Goal: Information Seeking & Learning: Learn about a topic

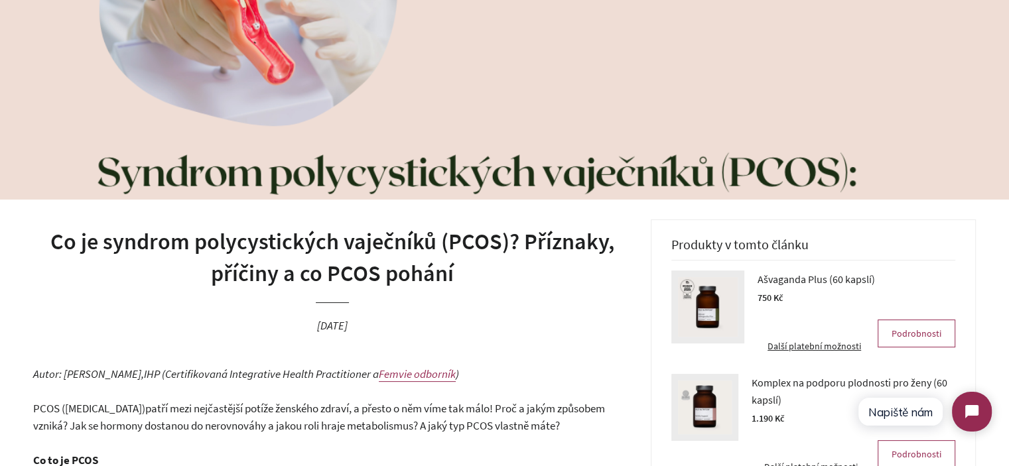
scroll to position [66, 0]
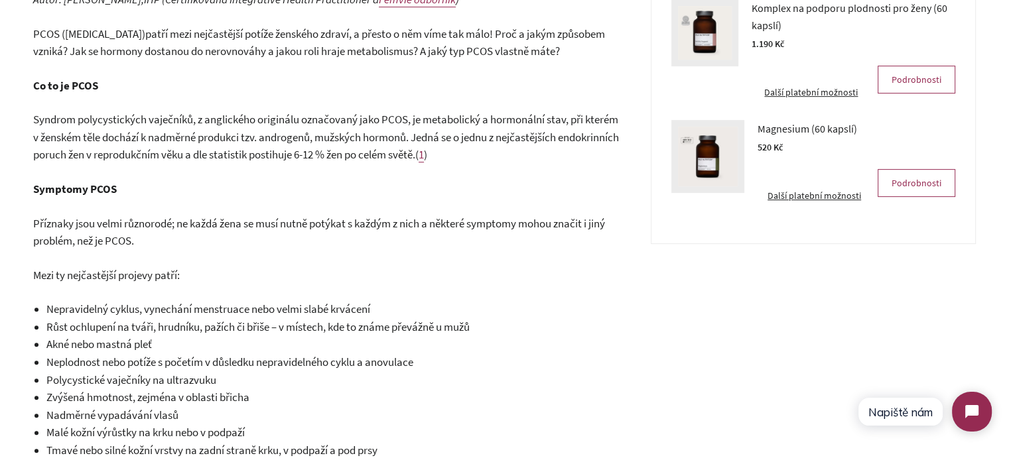
scroll to position [531, 0]
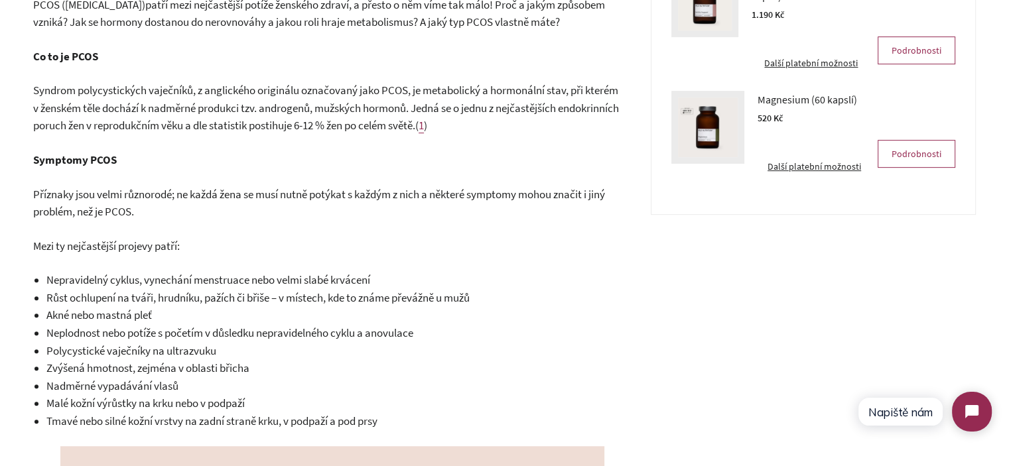
click at [202, 104] on span "Syndrom polycystických vaječníků, z anglického originálu označovaný jako PCOS, …" at bounding box center [326, 108] width 586 height 50
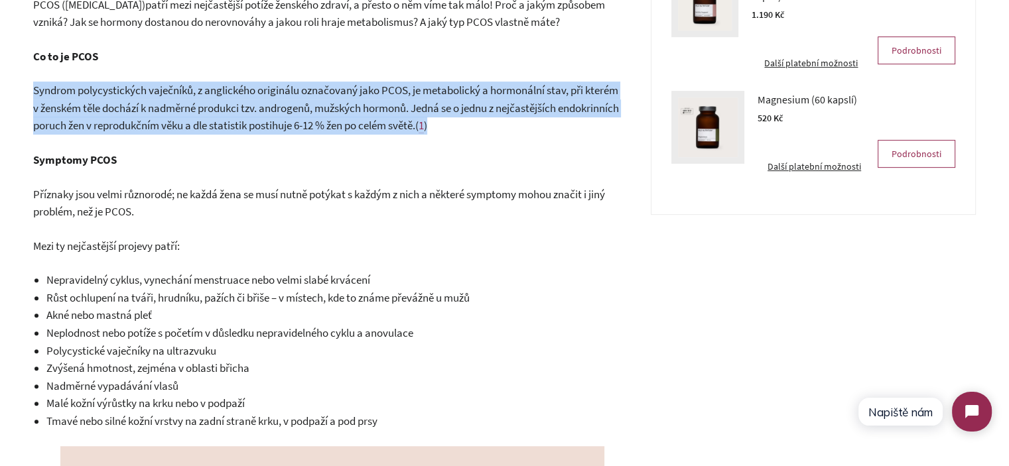
click at [202, 105] on span "Syndrom polycystických vaječníků, z anglického originálu označovaný jako PCOS, …" at bounding box center [326, 108] width 586 height 50
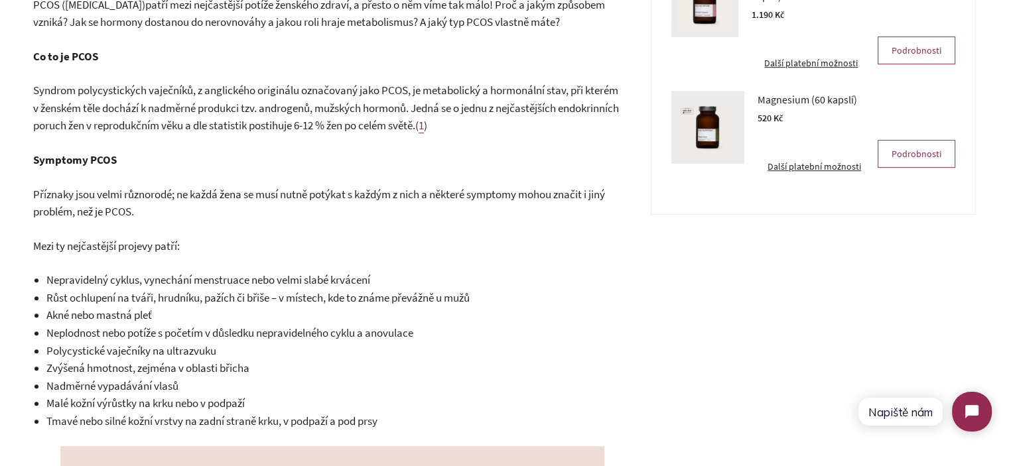
click at [173, 207] on p "Příznaky jsou velmi různorodé; ne každá žena se musí nutně potýkat s každým z n…" at bounding box center [332, 203] width 598 height 35
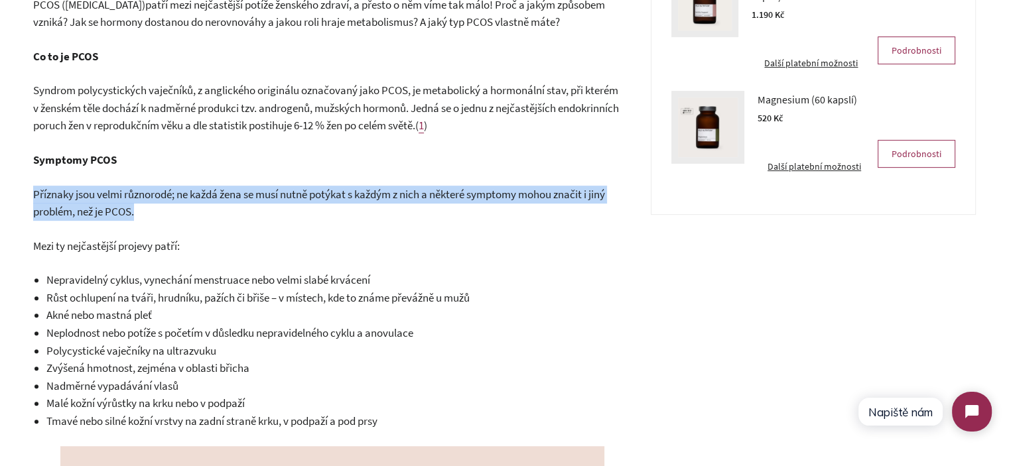
click at [173, 207] on p "Příznaky jsou velmi různorodé; ne každá žena se musí nutně potýkat s každým z n…" at bounding box center [332, 203] width 598 height 35
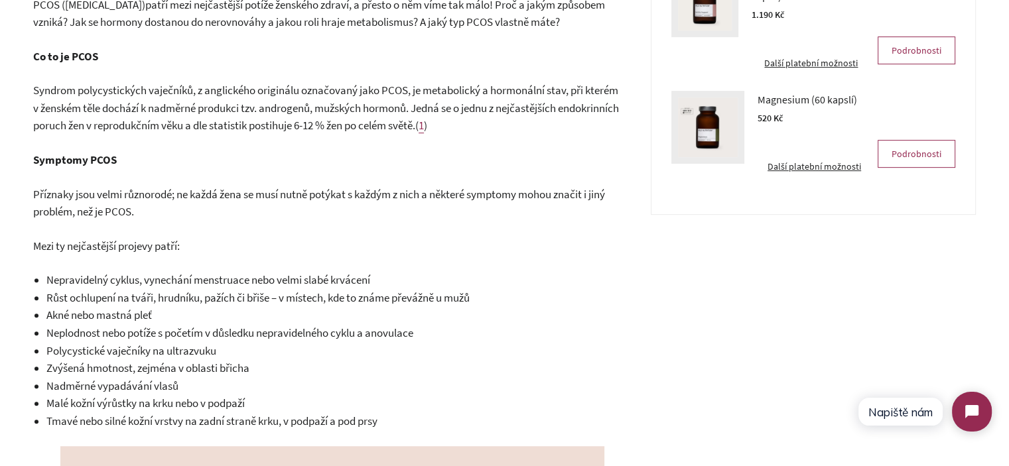
click at [302, 243] on p "Mezi ty nejčastější projevy patří:" at bounding box center [332, 246] width 598 height 18
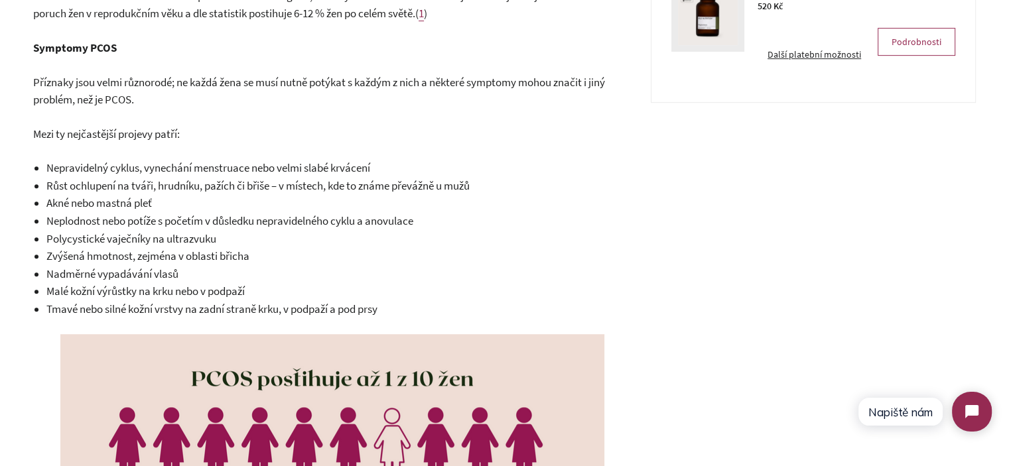
scroll to position [663, 0]
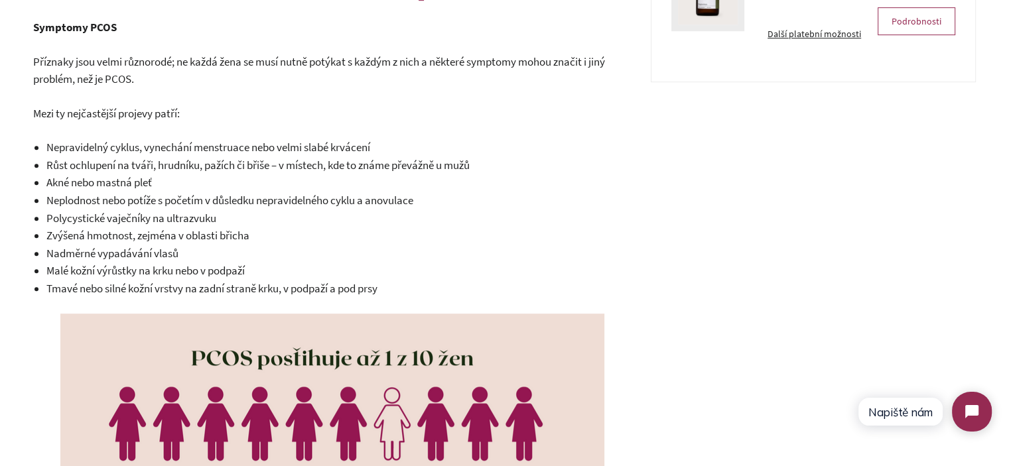
click at [231, 285] on span "Tmavé nebo silné kožní vrstvy na zadní straně krku, v podpaží a pod prsy" at bounding box center [211, 288] width 331 height 15
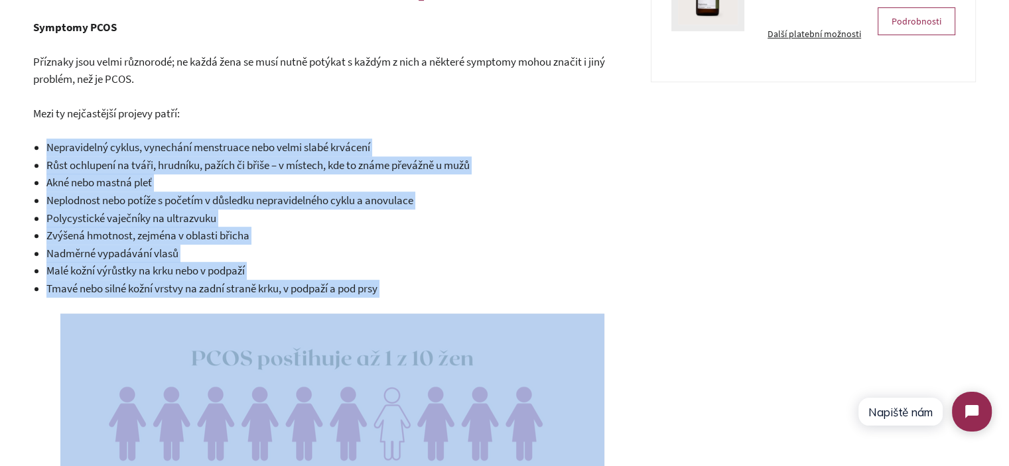
drag, startPoint x: 231, startPoint y: 285, endPoint x: 94, endPoint y: 137, distance: 201.8
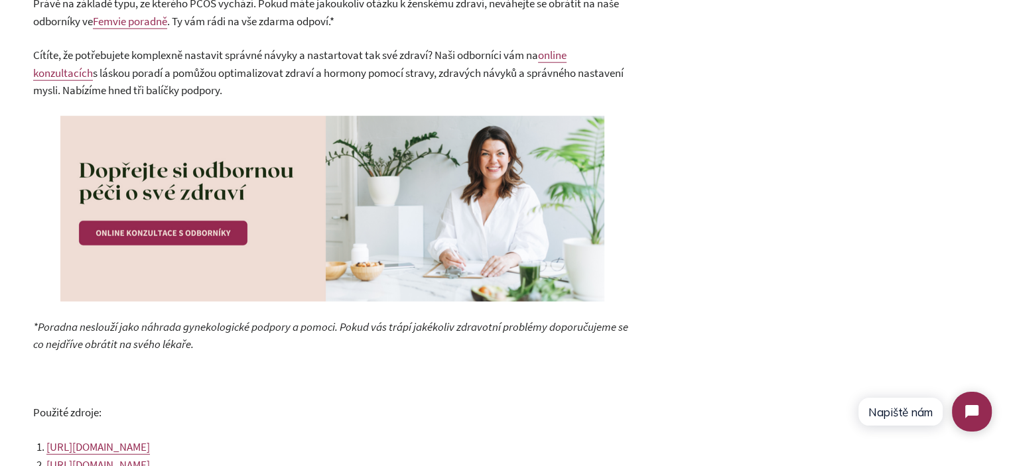
scroll to position [3383, 0]
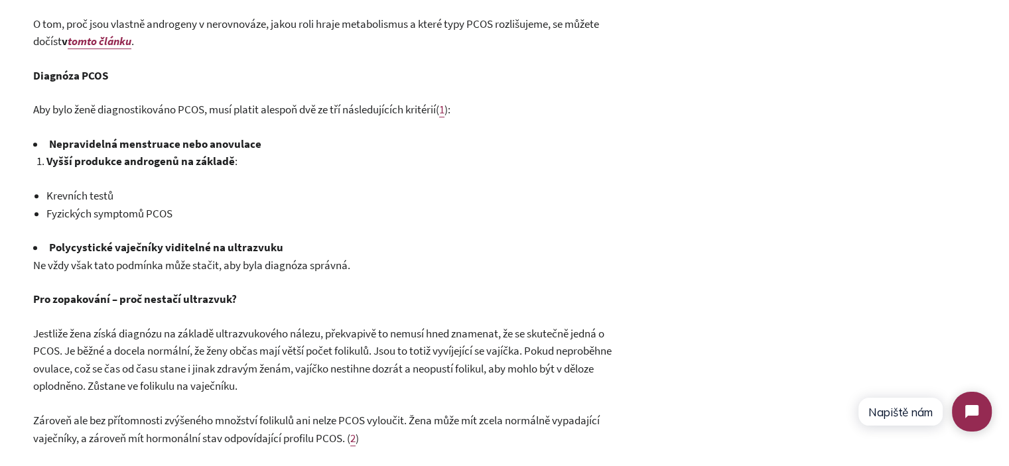
click at [157, 244] on li "Polycystické vaječníky viditelné na ultrazvuku" at bounding box center [333, 248] width 600 height 18
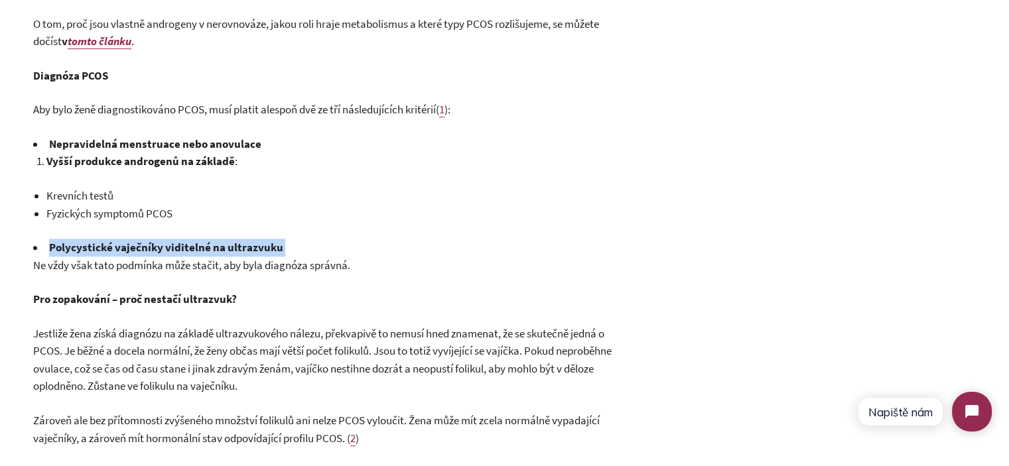
drag, startPoint x: 157, startPoint y: 244, endPoint x: 184, endPoint y: 258, distance: 30.6
click at [184, 258] on span "Ne vždy však tato podmínka může stačit, aby byla diagnóza správná." at bounding box center [191, 265] width 317 height 15
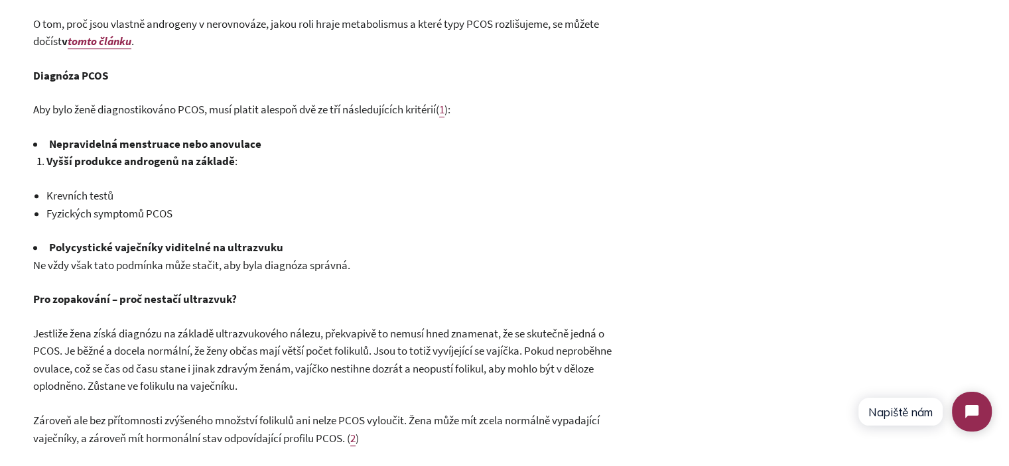
click at [184, 258] on span "Ne vždy však tato podmínka může stačit, aby byla diagnóza správná." at bounding box center [191, 265] width 317 height 15
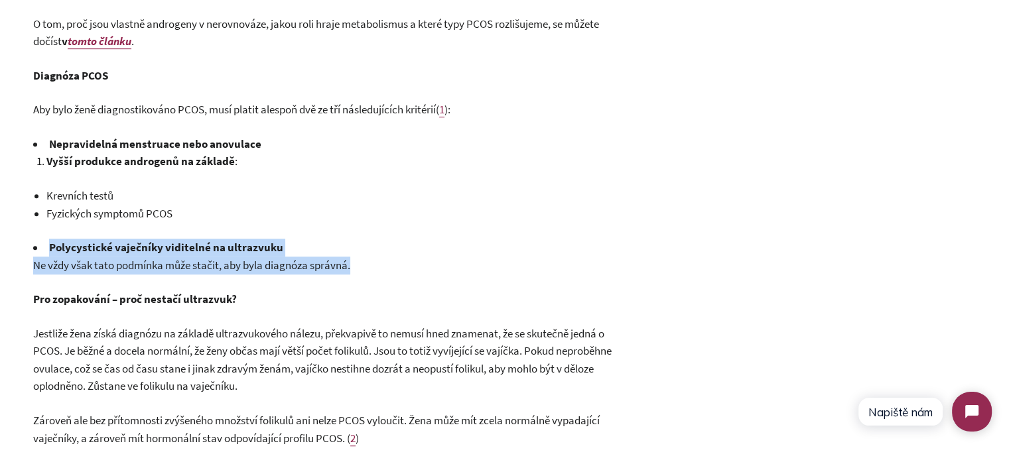
drag, startPoint x: 184, startPoint y: 258, endPoint x: 178, endPoint y: 243, distance: 15.8
click at [178, 243] on li "Polycystické vaječníky viditelné na ultrazvuku" at bounding box center [333, 248] width 600 height 18
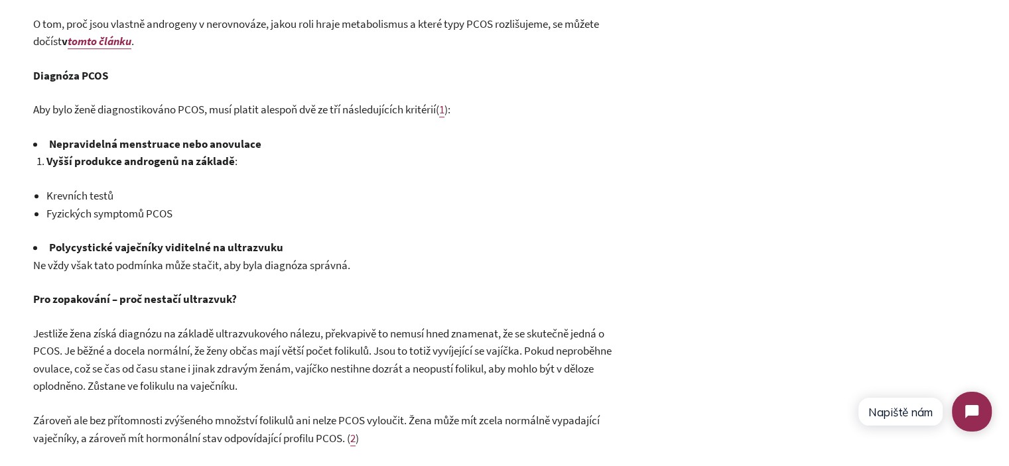
click at [178, 243] on li "Polycystické vaječníky viditelné na ultrazvuku" at bounding box center [333, 248] width 600 height 18
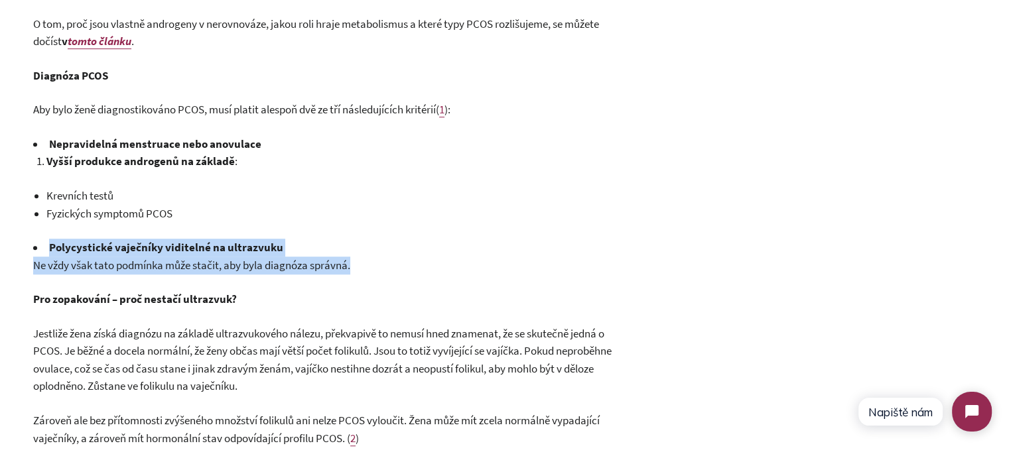
drag, startPoint x: 178, startPoint y: 243, endPoint x: 220, endPoint y: 267, distance: 47.8
click at [220, 267] on span "Ne vždy však tato podmínka může stačit, aby byla diagnóza správná." at bounding box center [191, 265] width 317 height 15
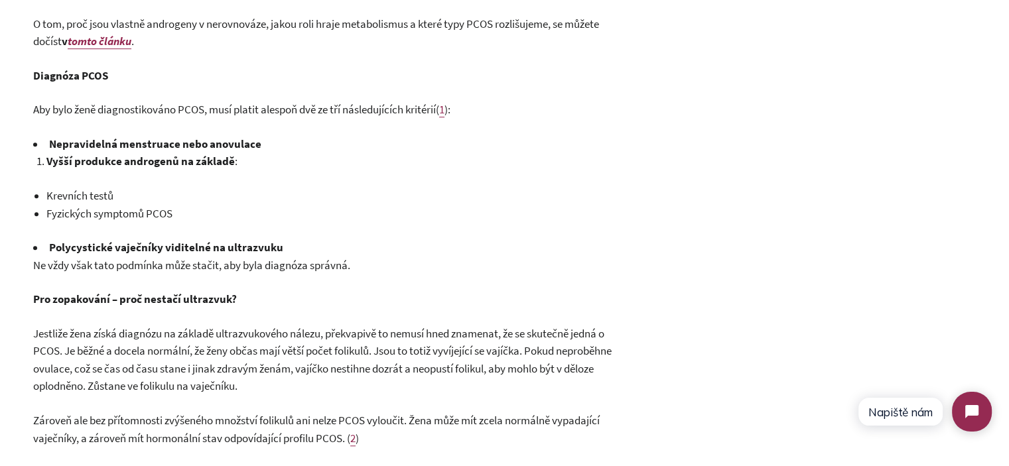
click at [220, 267] on span "Ne vždy však tato podmínka může stačit, aby byla diagnóza správná." at bounding box center [191, 265] width 317 height 15
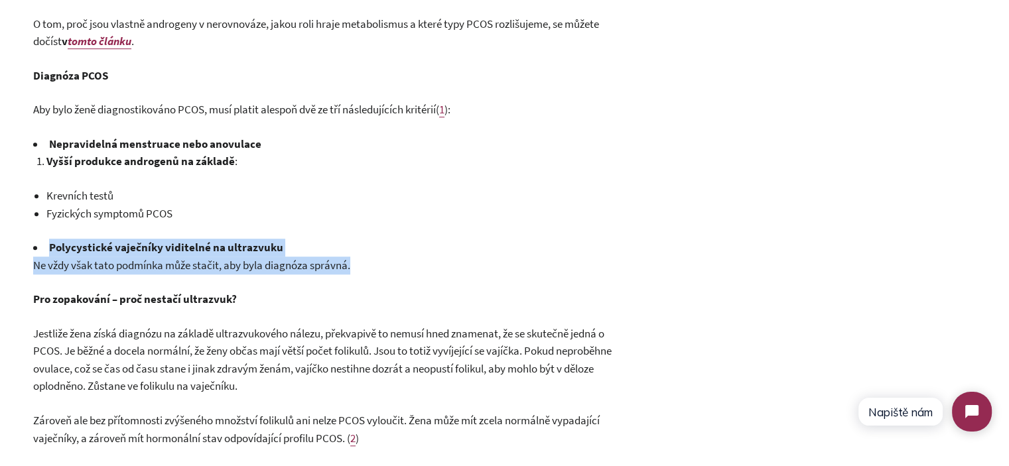
drag, startPoint x: 220, startPoint y: 267, endPoint x: 174, endPoint y: 249, distance: 48.9
click at [174, 249] on li "Polycystické vaječníky viditelné na ultrazvuku" at bounding box center [333, 248] width 600 height 18
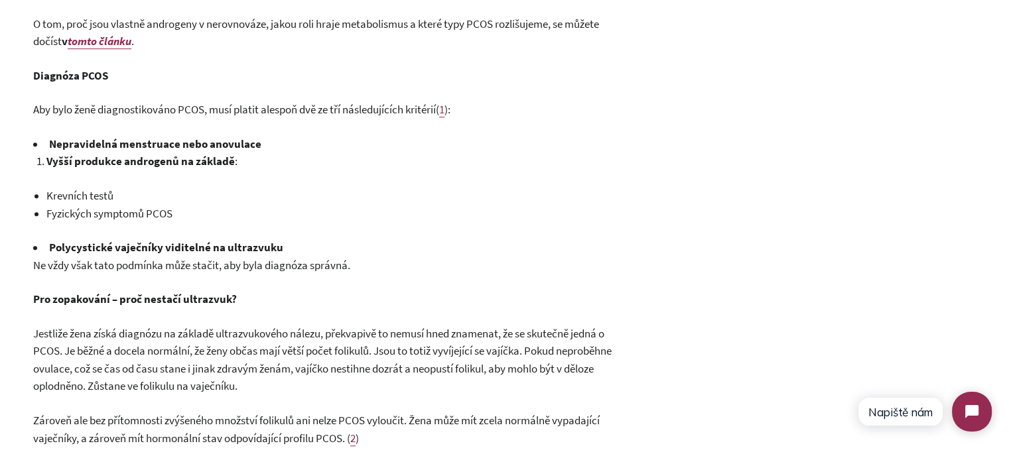
click at [200, 269] on span "Ne vždy však tato podmínka může stačit, aby byla diagnóza správná." at bounding box center [191, 265] width 317 height 15
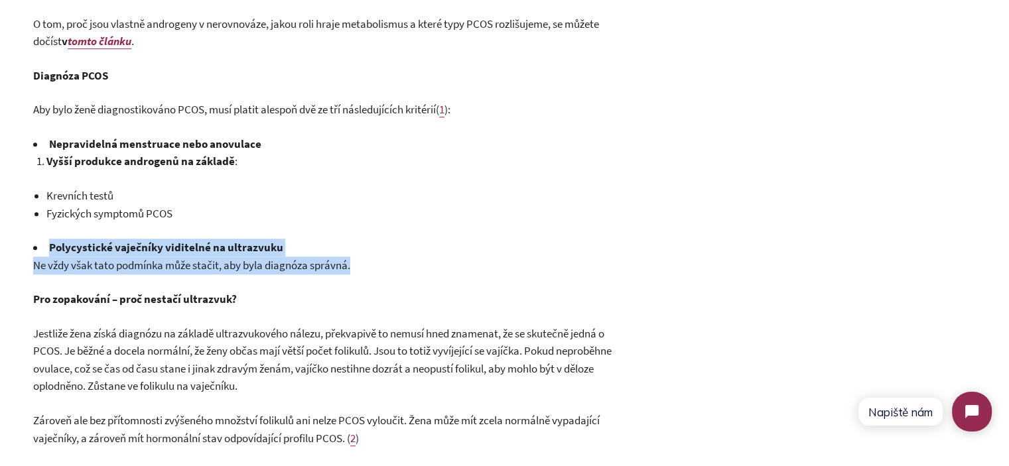
drag, startPoint x: 200, startPoint y: 269, endPoint x: 182, endPoint y: 247, distance: 27.9
click at [182, 247] on li "Polycystické vaječníky viditelné na ultrazvuku" at bounding box center [333, 248] width 600 height 18
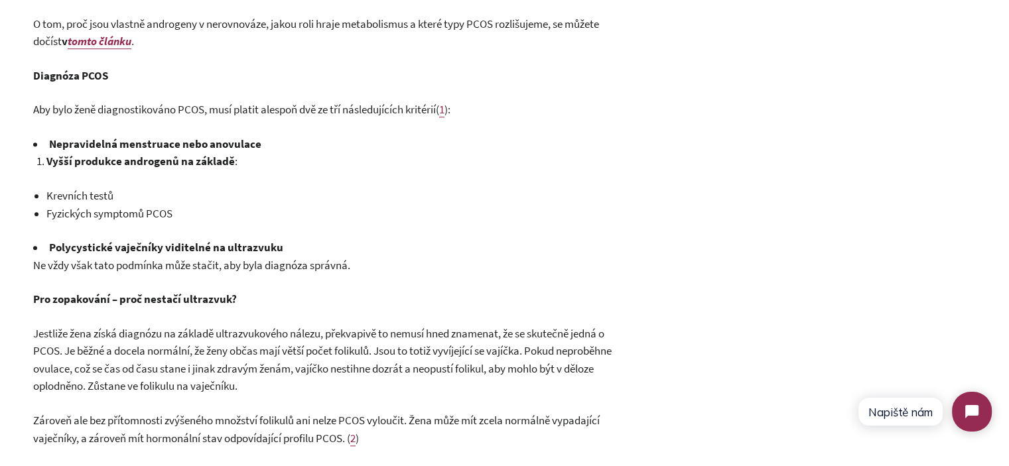
click at [37, 108] on span "Aby bylo ženě diagnostikováno PCOS, musí platit alespoň dvě ze tří následujícíc…" at bounding box center [236, 109] width 406 height 15
drag, startPoint x: 37, startPoint y: 108, endPoint x: 129, endPoint y: 105, distance: 91.6
click at [128, 105] on span "Aby bylo ženě diagnostikováno PCOS, musí platit alespoň dvě ze tří následujícíc…" at bounding box center [236, 109] width 406 height 15
click at [131, 105] on span "Aby bylo ženě diagnostikováno PCOS, musí platit alespoň dvě ze tří následujícíc…" at bounding box center [236, 109] width 406 height 15
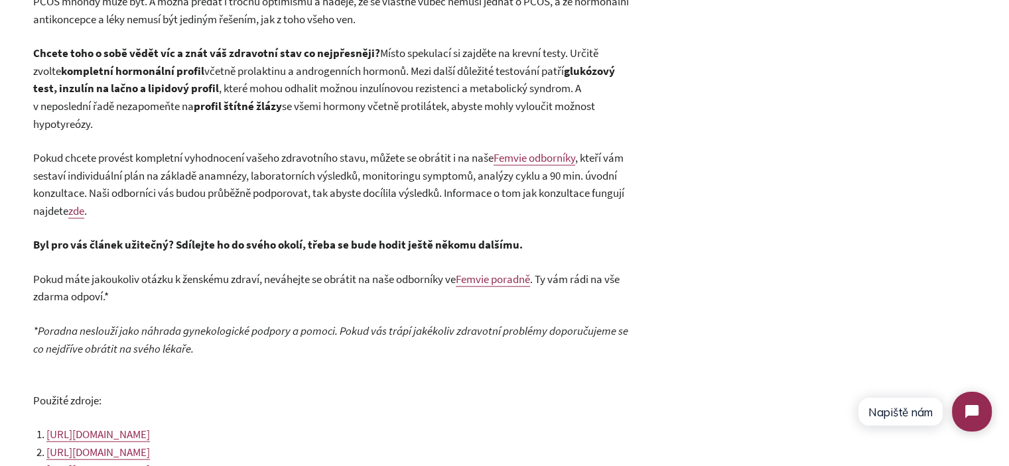
scroll to position [3051, 0]
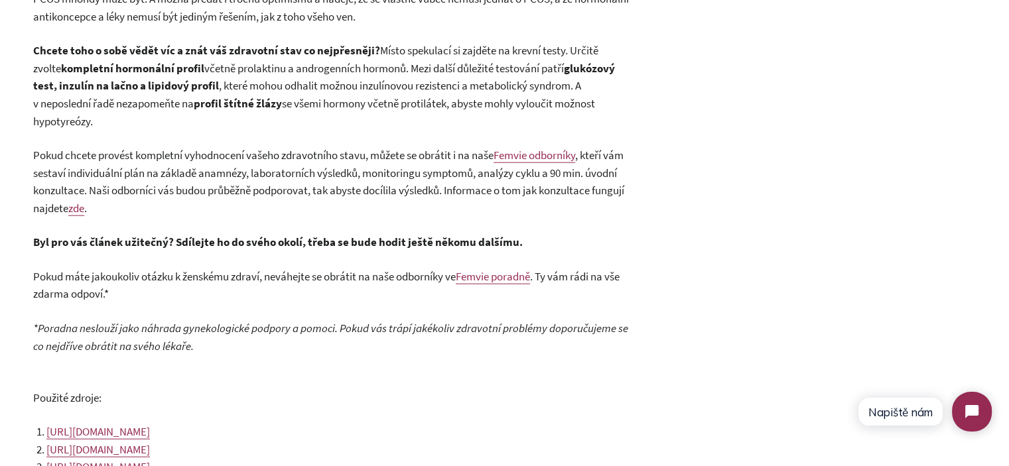
click at [231, 96] on span ", které mohou odhalit možnou inzulínovou rezistenci a metabolický syndrom. A v …" at bounding box center [307, 94] width 548 height 33
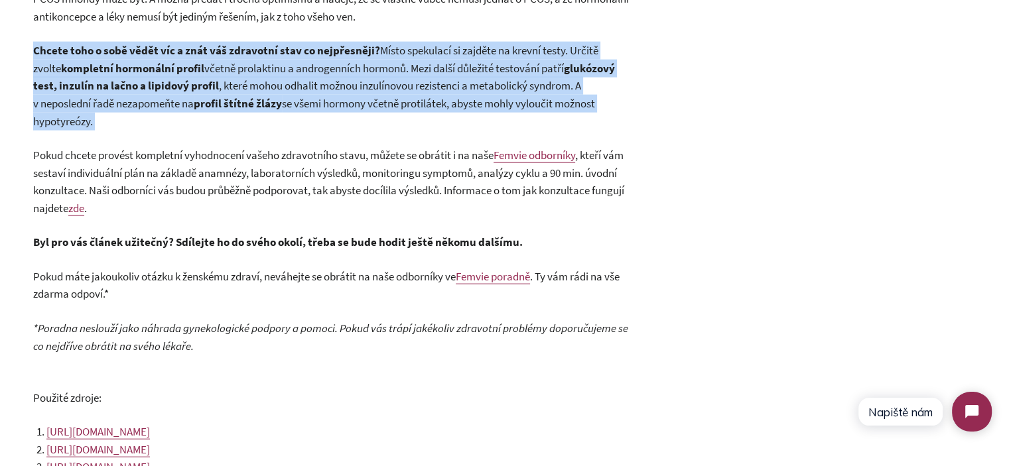
drag, startPoint x: 231, startPoint y: 96, endPoint x: 231, endPoint y: 108, distance: 11.9
click at [231, 108] on span ", které mohou odhalit možnou inzulínovou rezistenci a metabolický syndrom. A v …" at bounding box center [307, 94] width 548 height 33
click at [231, 111] on p "Chcete toho o sobě vědět víc a znát váš zdravotní stav co nejpřesněji? Místo sp…" at bounding box center [333, 86] width 600 height 88
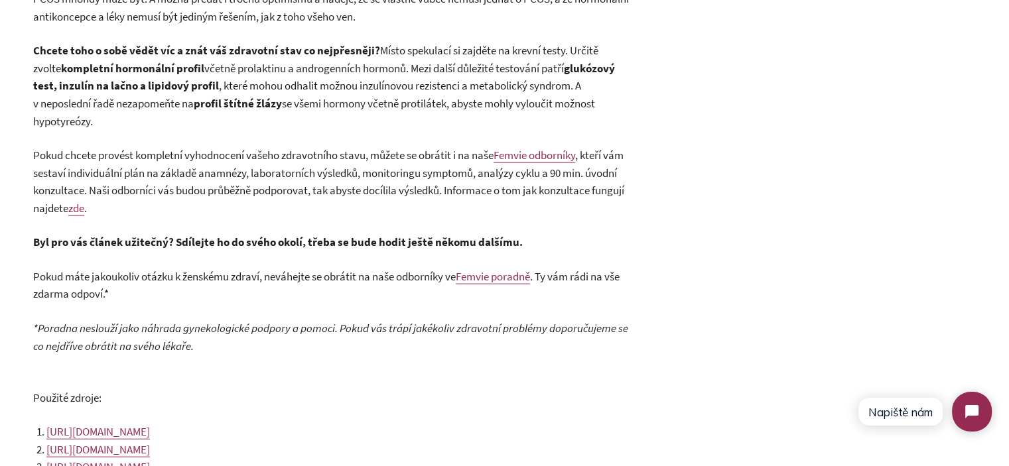
click at [247, 150] on p "Pokud chcete provést kompletní vyhodnocení vašeho zdravotního stavu, můžete se …" at bounding box center [333, 182] width 600 height 70
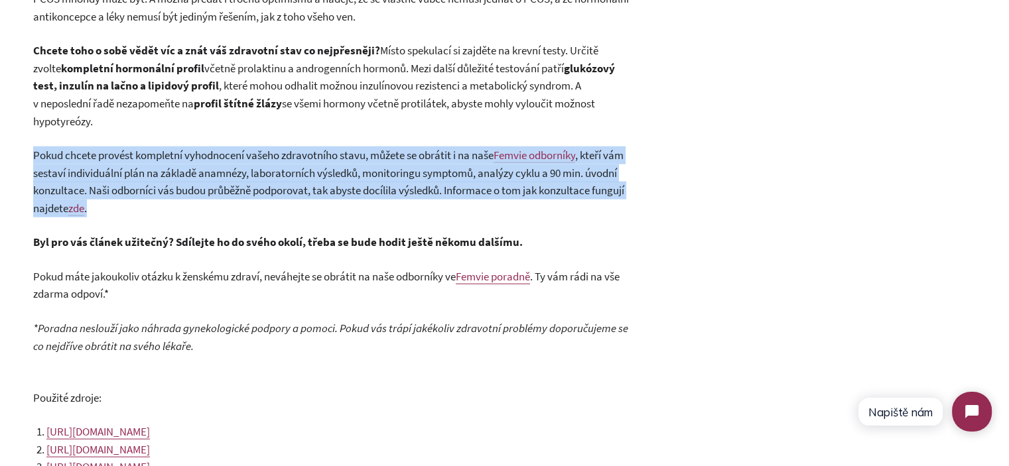
click at [247, 150] on p "Pokud chcete provést kompletní vyhodnocení vašeho zdravotního stavu, můžete se …" at bounding box center [333, 182] width 600 height 70
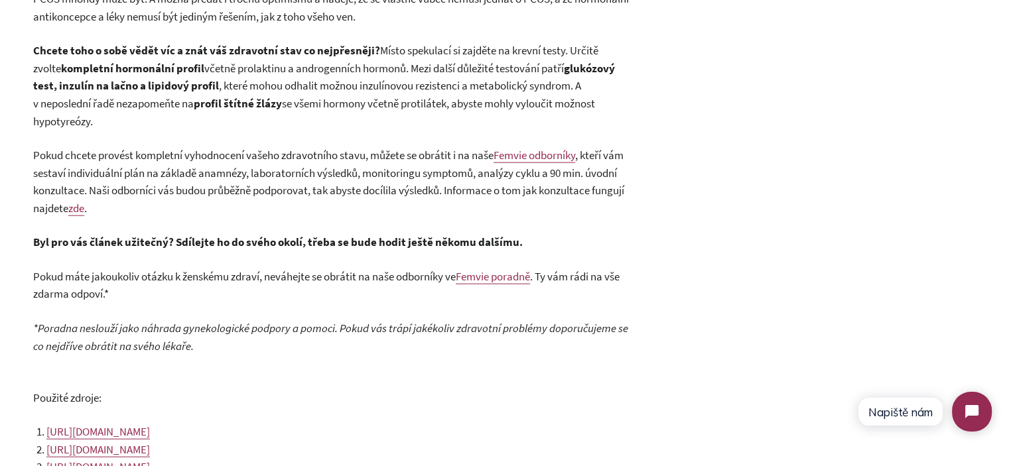
click at [256, 76] on span "včetně prolaktinu a androgenních hormonů. Mezi další důležité testování patří" at bounding box center [384, 68] width 360 height 15
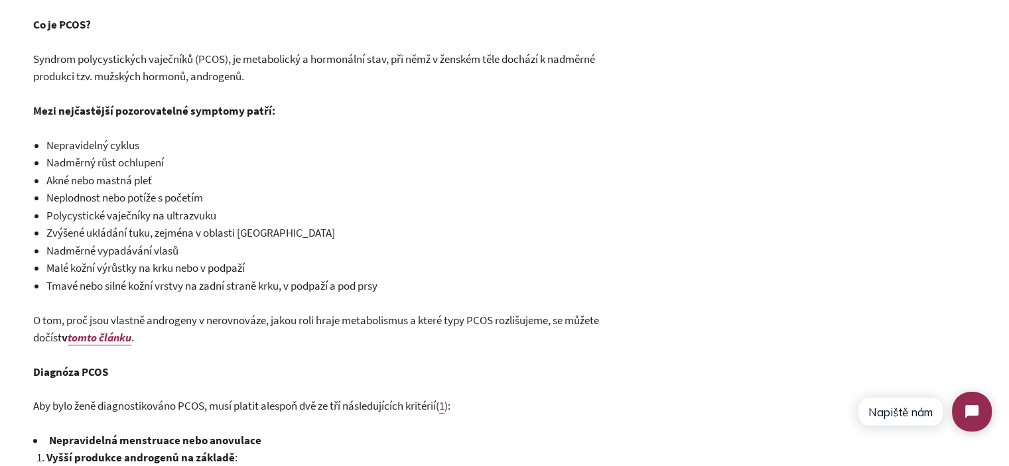
scroll to position [620, 0]
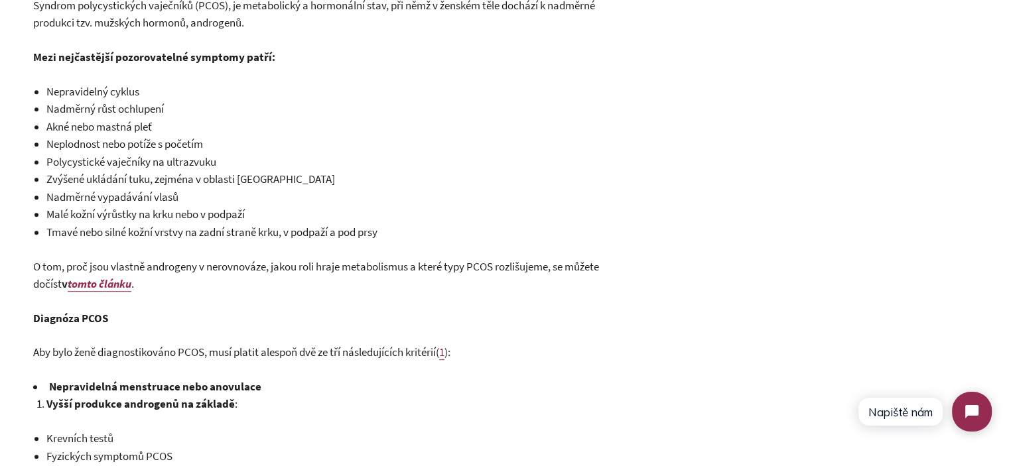
click at [88, 98] on span "Nepravidelný cyklus" at bounding box center [92, 91] width 93 height 15
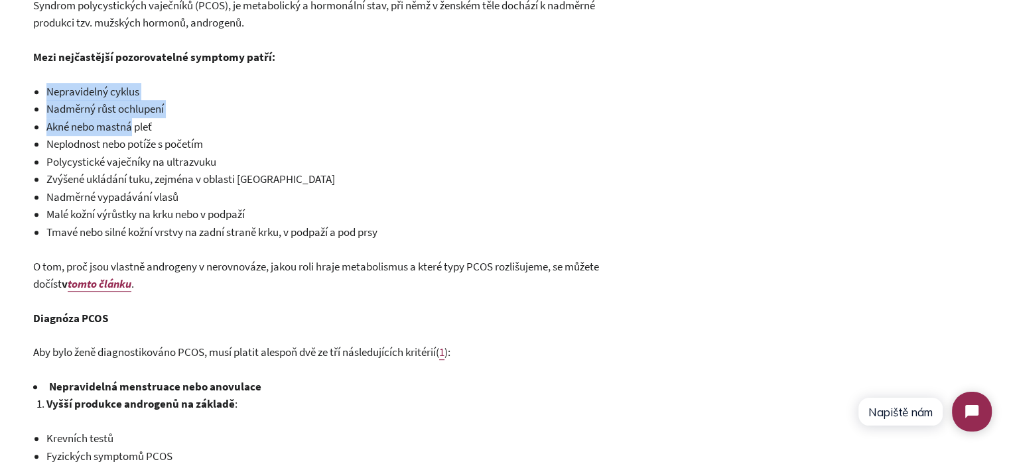
drag, startPoint x: 88, startPoint y: 98, endPoint x: 119, endPoint y: 122, distance: 39.3
click at [119, 122] on ul "Nepravidelný cyklus Nadměrný růst ochlupení Akné nebo mastná pleť Neplodnost ne…" at bounding box center [339, 162] width 586 height 159
click at [119, 122] on span "Akné nebo mastná pleť" at bounding box center [98, 126] width 105 height 15
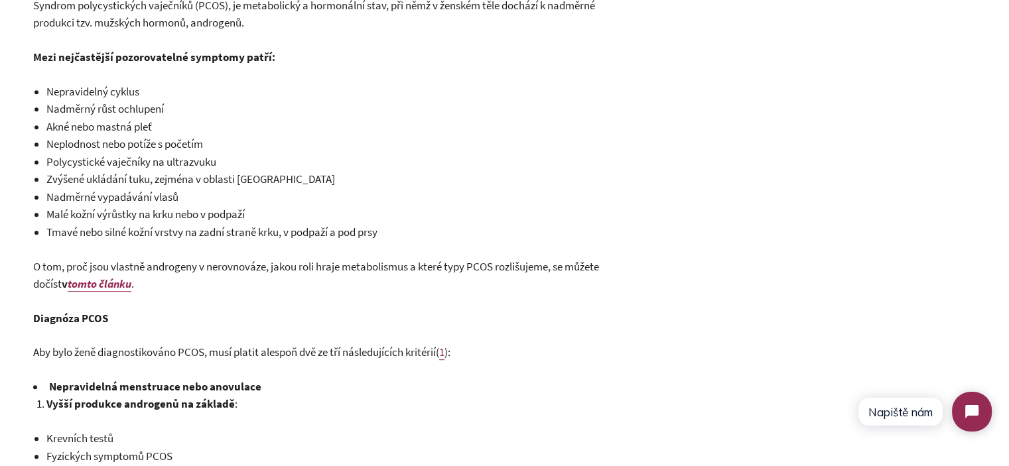
click at [130, 136] on li "Neplodnost nebo potíže s početím" at bounding box center [339, 144] width 586 height 18
click at [68, 88] on span "Nepravidelný cyklus" at bounding box center [92, 91] width 93 height 15
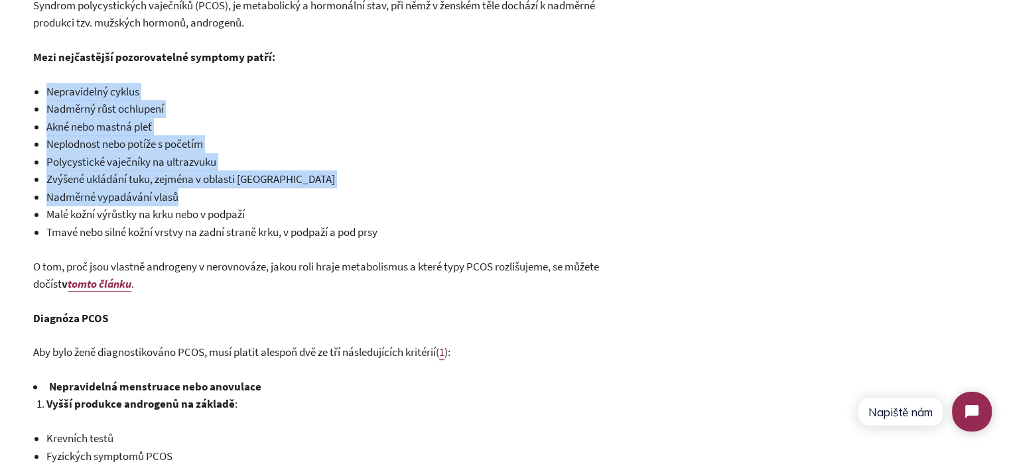
drag, startPoint x: 68, startPoint y: 88, endPoint x: 257, endPoint y: 202, distance: 221.0
click at [257, 201] on ul "Nepravidelný cyklus Nadměrný růst ochlupení Akné nebo mastná pleť Neplodnost ne…" at bounding box center [339, 162] width 586 height 159
click at [257, 202] on li "Nadměrné vypadávání vlasů" at bounding box center [339, 197] width 586 height 18
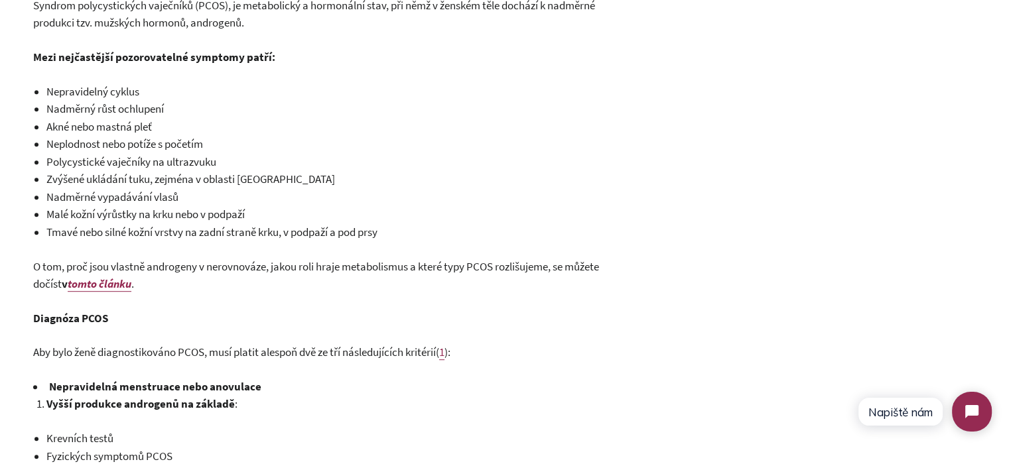
click at [202, 197] on li "Nadměrné vypadávání vlasů" at bounding box center [339, 197] width 586 height 18
drag, startPoint x: 202, startPoint y: 197, endPoint x: 78, endPoint y: 194, distance: 123.4
click at [80, 194] on li "Nadměrné vypadávání vlasů" at bounding box center [339, 197] width 586 height 18
click at [74, 194] on span "Nadměrné vypadávání vlasů" at bounding box center [112, 197] width 132 height 15
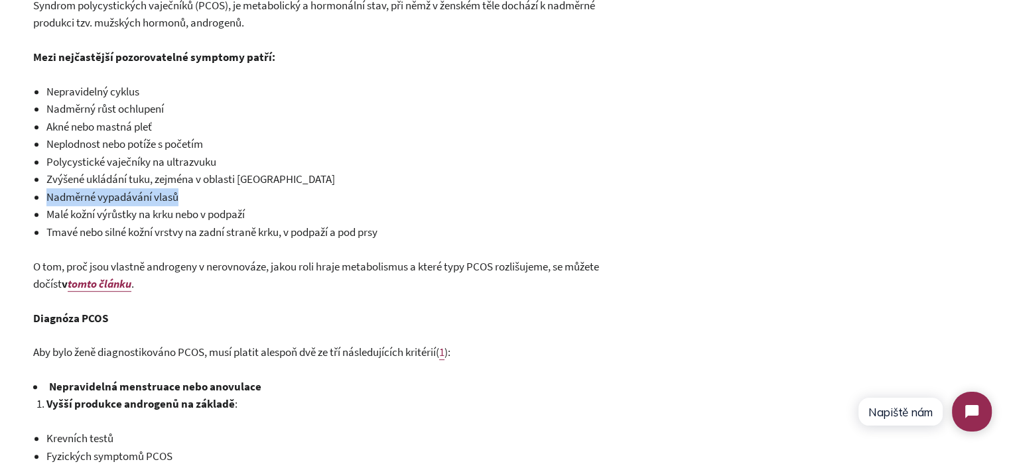
click at [74, 194] on span "Nadměrné vypadávání vlasů" at bounding box center [112, 197] width 132 height 15
click at [121, 220] on span "Malé kožní výrůstky na krku nebo v podpaží" at bounding box center [145, 214] width 198 height 15
click at [104, 201] on span "Nadměrné vypadávání vlasů" at bounding box center [112, 197] width 132 height 15
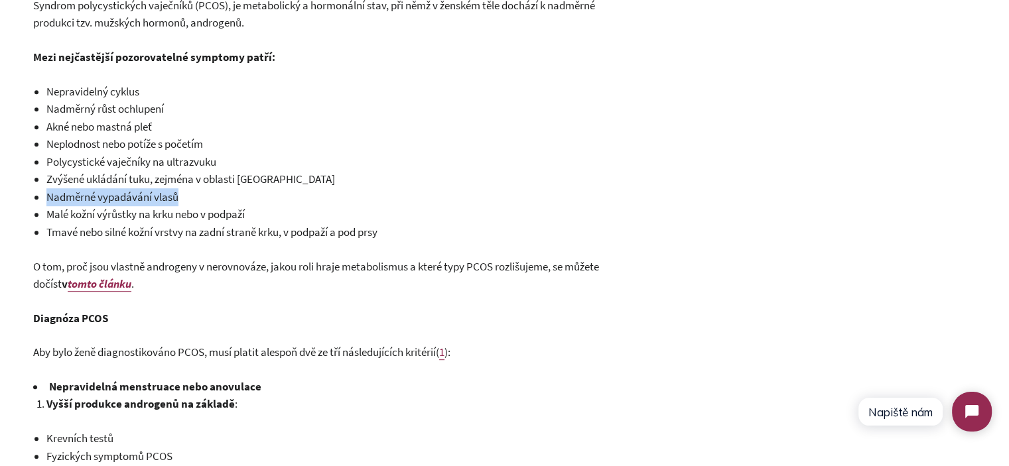
click at [104, 196] on span "Nadměrné vypadávání vlasů" at bounding box center [112, 197] width 132 height 15
click at [82, 196] on span "Nadměrné vypadávání vlasů" at bounding box center [112, 197] width 132 height 15
drag, startPoint x: 82, startPoint y: 196, endPoint x: 182, endPoint y: 204, distance: 99.8
click at [182, 204] on li "Nadměrné vypadávání vlasů" at bounding box center [339, 197] width 586 height 18
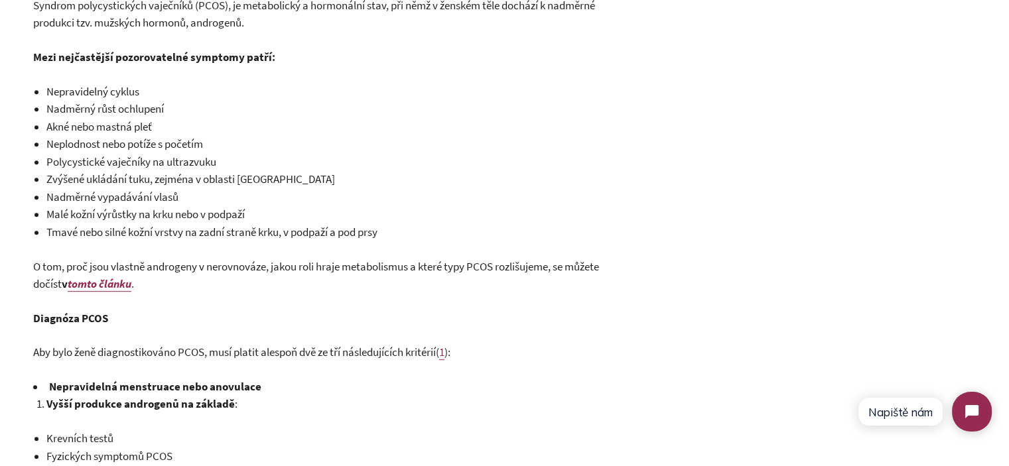
click at [180, 139] on span "Neplodnost nebo potíže s početím" at bounding box center [124, 144] width 157 height 15
drag, startPoint x: 180, startPoint y: 139, endPoint x: 86, endPoint y: 146, distance: 95.1
click at [86, 146] on span "Neplodnost nebo potíže s početím" at bounding box center [124, 144] width 157 height 15
copy span "Neplodnost nebo potíže s početím"
click at [98, 188] on li "Nadměrné vypadávání vlasů" at bounding box center [339, 197] width 586 height 18
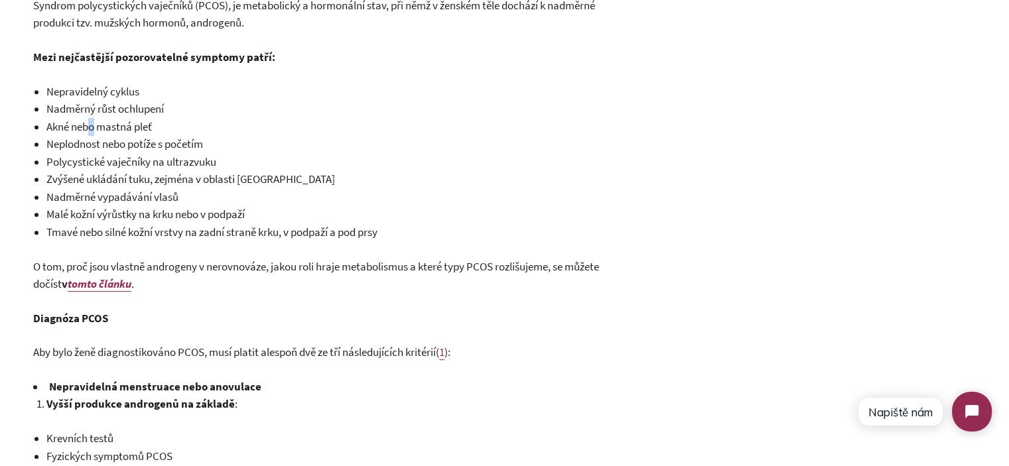
click at [93, 122] on span "Akné nebo mastná pleť" at bounding box center [98, 126] width 105 height 15
click at [95, 98] on span "Nepravidelný cyklus" at bounding box center [92, 91] width 93 height 15
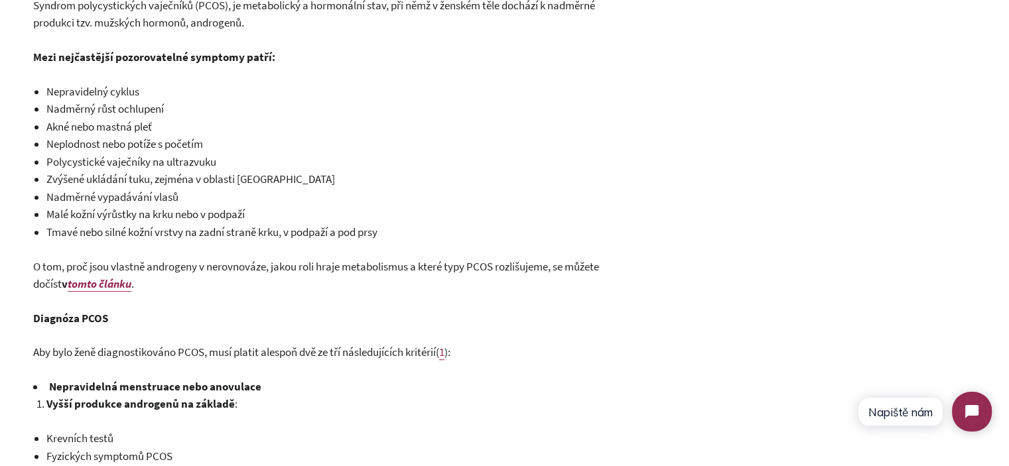
click at [81, 115] on span "Nadměrný růst ochlupení" at bounding box center [104, 108] width 117 height 15
click at [96, 110] on span "Nadměrný růst ochlupení" at bounding box center [104, 108] width 117 height 15
click at [96, 109] on span "Nadměrný růst ochlupení" at bounding box center [104, 108] width 117 height 15
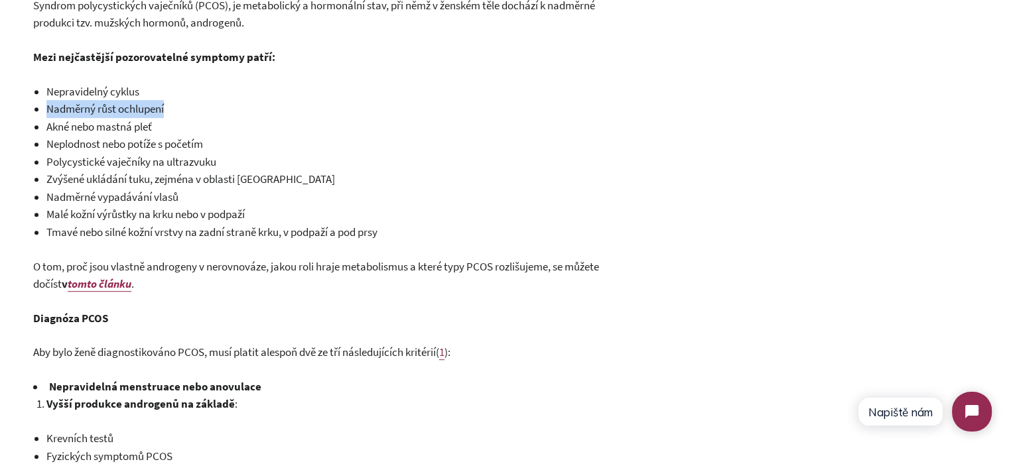
drag, startPoint x: 111, startPoint y: 109, endPoint x: 148, endPoint y: 113, distance: 36.7
click at [113, 109] on span "Nadměrný růst ochlupení" at bounding box center [104, 108] width 117 height 15
click at [155, 113] on span "Nadměrný růst ochlupení" at bounding box center [104, 108] width 117 height 15
drag, startPoint x: 167, startPoint y: 112, endPoint x: 172, endPoint y: 90, distance: 22.4
click at [168, 111] on li "Nadměrný růst ochlupení" at bounding box center [339, 109] width 586 height 18
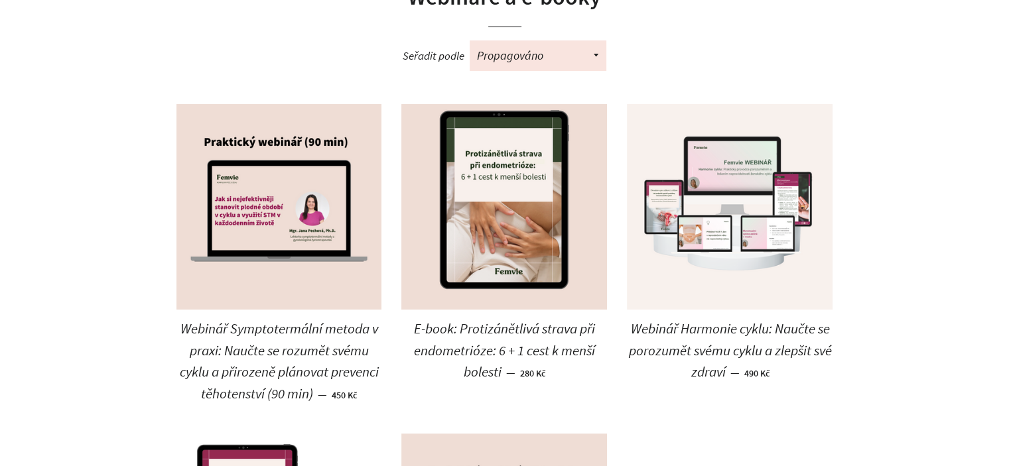
click at [723, 199] on img at bounding box center [730, 207] width 206 height 206
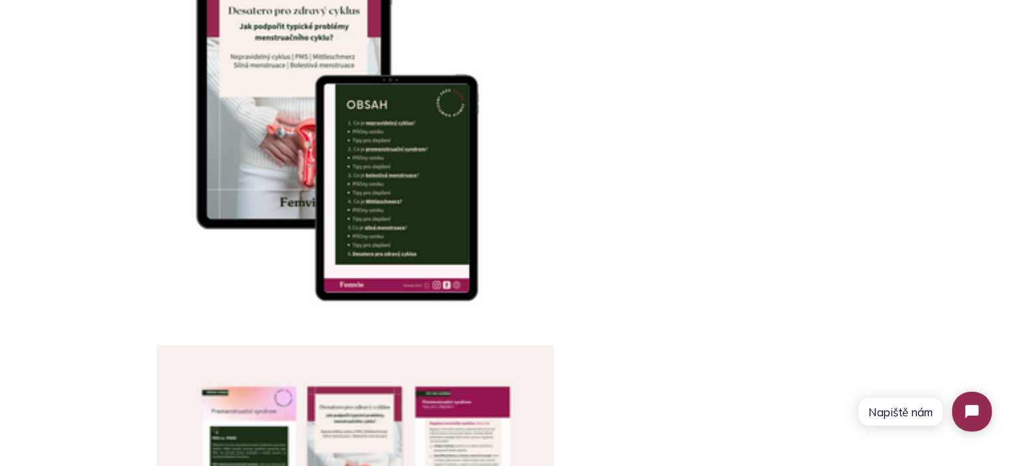
scroll to position [2720, 0]
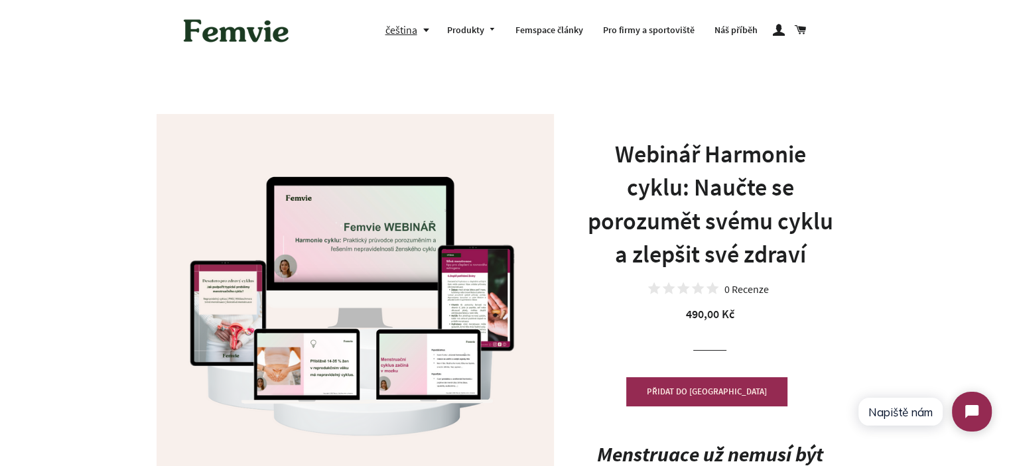
click at [695, 190] on h1 "Webinář Harmonie cyklu: Naučte se porozumět svému cyklu a zlepšit své zdraví" at bounding box center [710, 205] width 252 height 134
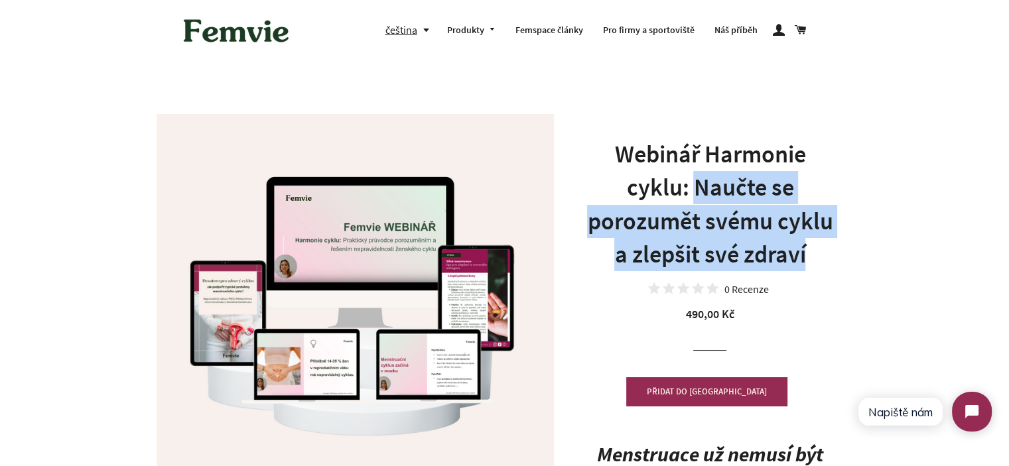
drag, startPoint x: 695, startPoint y: 190, endPoint x: 842, endPoint y: 246, distance: 156.8
copy h1 "Naučte se porozumět svému cyklu a zlepšit své zdraví"
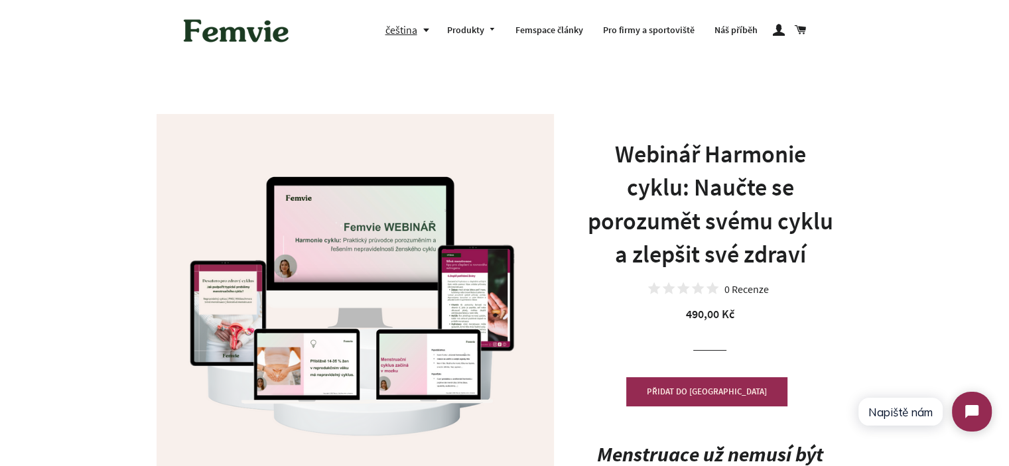
click at [725, 172] on h1 "Webinář Harmonie cyklu: Naučte se porozumět svému cyklu a zlepšit své zdraví" at bounding box center [710, 205] width 252 height 134
click at [630, 144] on h1 "Webinář Harmonie cyklu: Naučte se porozumět svému cyklu a zlepšit své zdraví" at bounding box center [710, 205] width 252 height 134
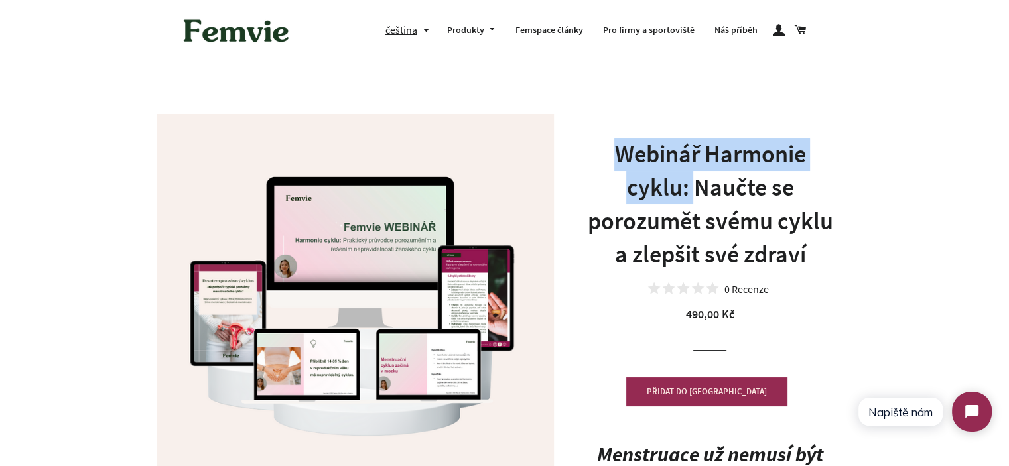
drag, startPoint x: 630, startPoint y: 144, endPoint x: 686, endPoint y: 182, distance: 67.7
click at [686, 182] on h1 "Webinář Harmonie cyklu: Naučte se porozumět svému cyklu a zlepšit své zdraví" at bounding box center [710, 205] width 252 height 134
copy h1 "Webinář Harmonie cyklu:"
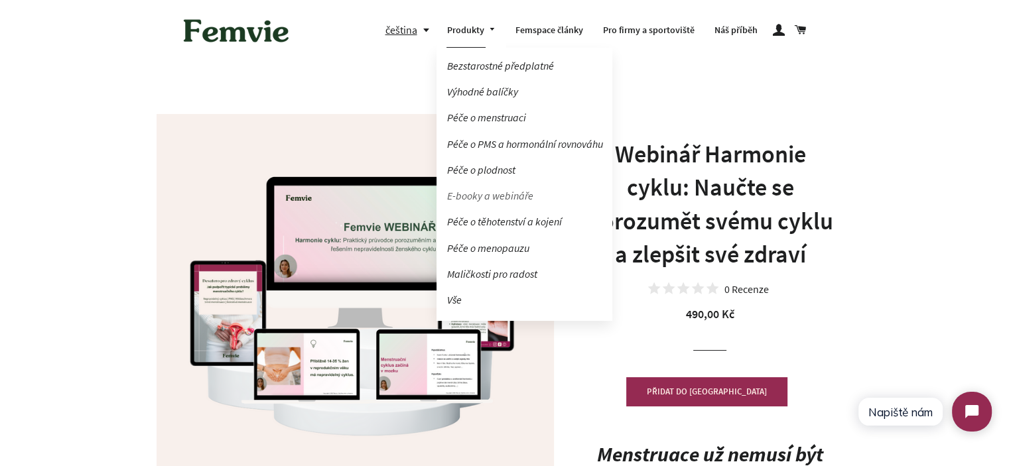
click at [504, 200] on link "E-booky a webináře" at bounding box center [524, 195] width 176 height 23
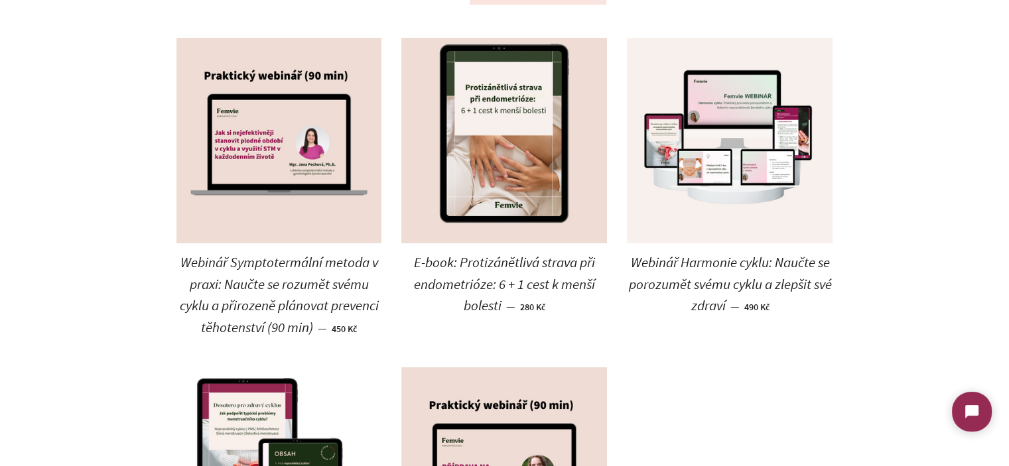
click at [312, 265] on span "Webinář Symptotermální metoda v praxi: Naučte se rozumět svému cyklu a přirozen…" at bounding box center [278, 294] width 199 height 83
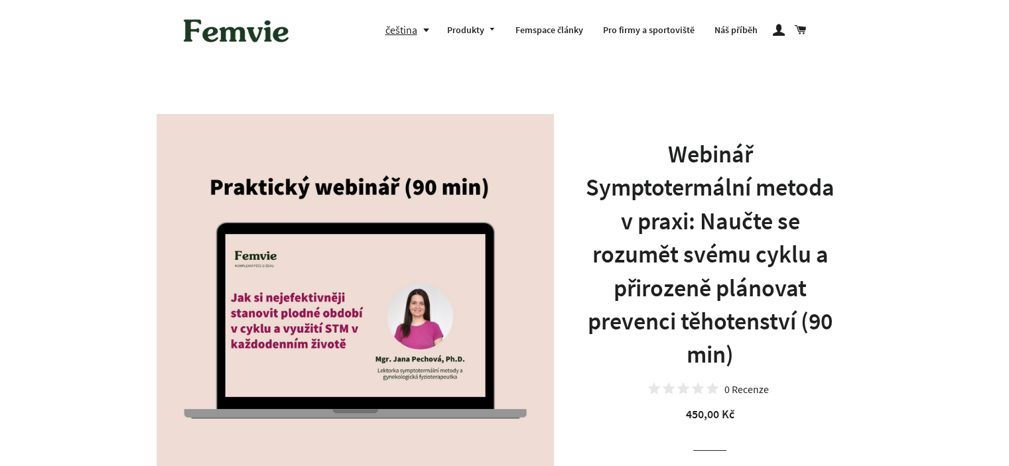
click at [711, 220] on h1 "Webinář Symptotermální metoda v praxi: Naučte se rozumět svému cyklu a přirozen…" at bounding box center [710, 255] width 252 height 234
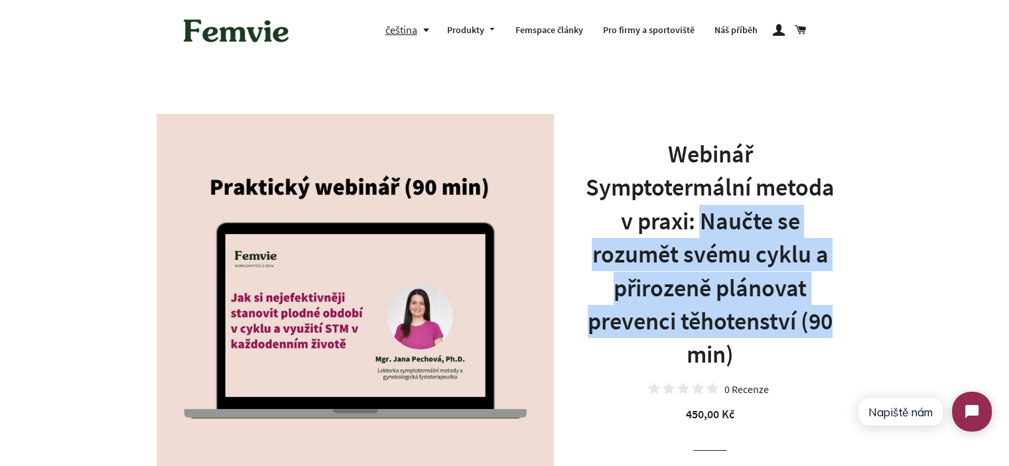
drag, startPoint x: 711, startPoint y: 220, endPoint x: 805, endPoint y: 326, distance: 141.9
click at [805, 326] on h1 "Webinář Symptotermální metoda v praxi: Naučte se rozumět svému cyklu a přirozen…" at bounding box center [710, 255] width 252 height 234
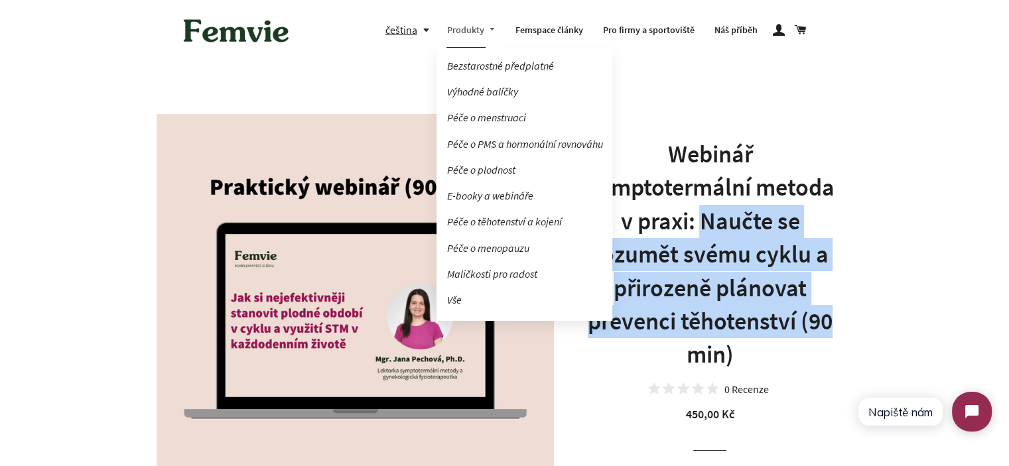
copy h1 "Naučte se rozumět svému cyklu a přirozeně plánovat prevenci těhotenství (90"
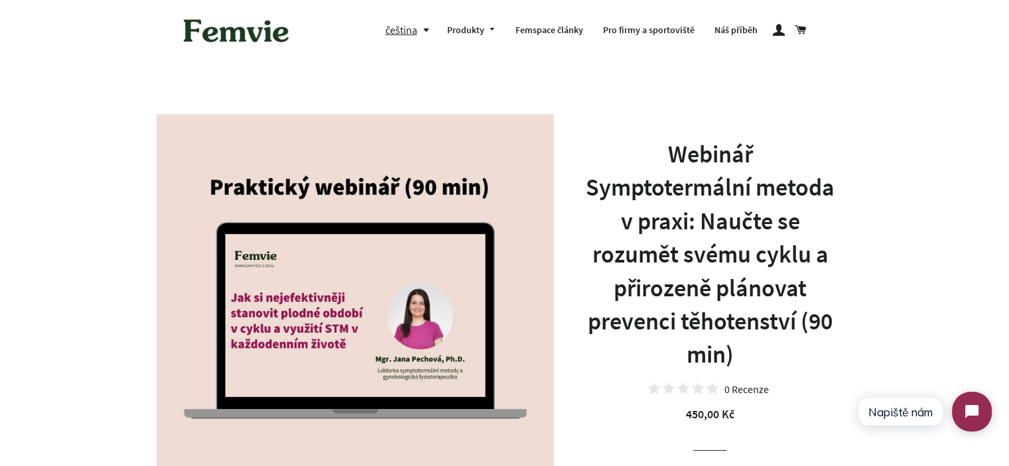
click at [687, 170] on h1 "Webinář Symptotermální metoda v praxi: Naučte se rozumět svému cyklu a přirozen…" at bounding box center [710, 255] width 252 height 234
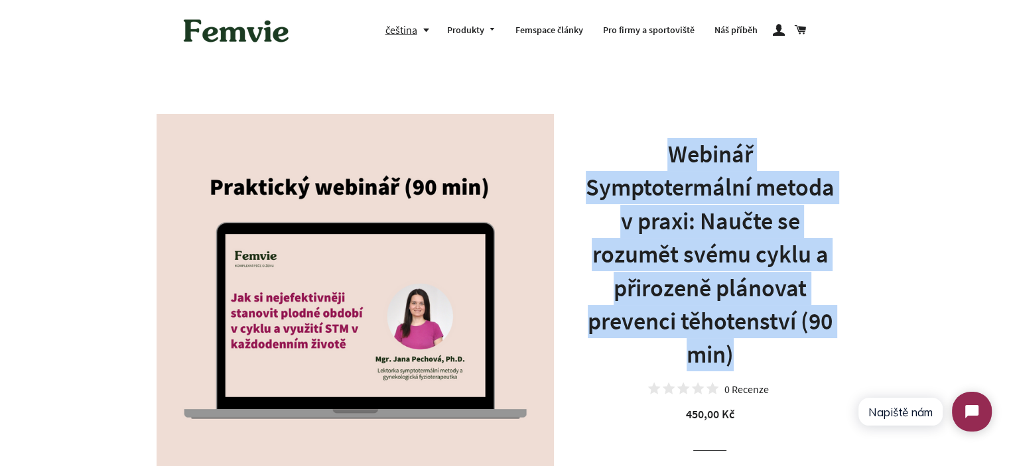
click at [687, 170] on h1 "Webinář Symptotermální metoda v praxi: Naučte se rozumět svému cyklu a přirozen…" at bounding box center [710, 255] width 252 height 234
click at [704, 216] on h1 "Webinář Symptotermální metoda v praxi: Naučte se rozumět svému cyklu a přirozen…" at bounding box center [710, 255] width 252 height 234
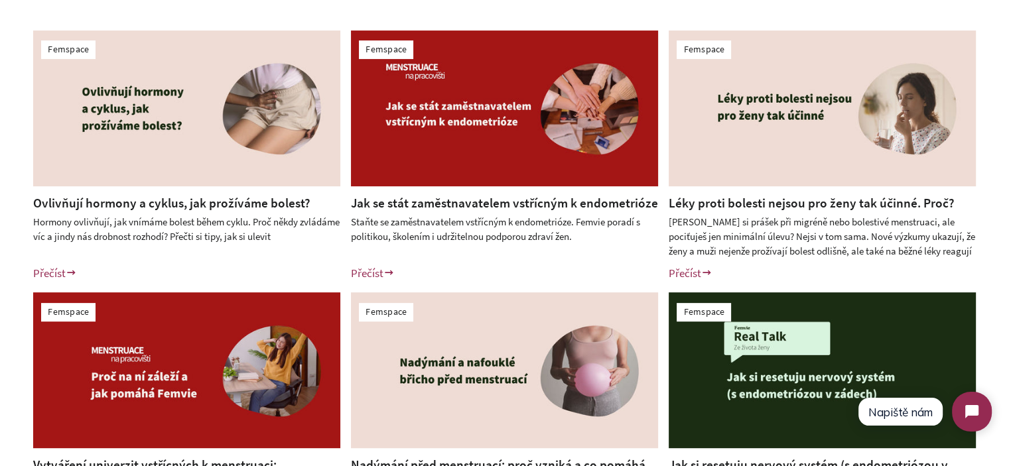
drag, startPoint x: 241, startPoint y: 203, endPoint x: 859, endPoint y: 135, distance: 621.3
click at [242, 203] on link "Ovlivňují hormony a cyklus, jak prožíváme bolest?" at bounding box center [171, 203] width 277 height 16
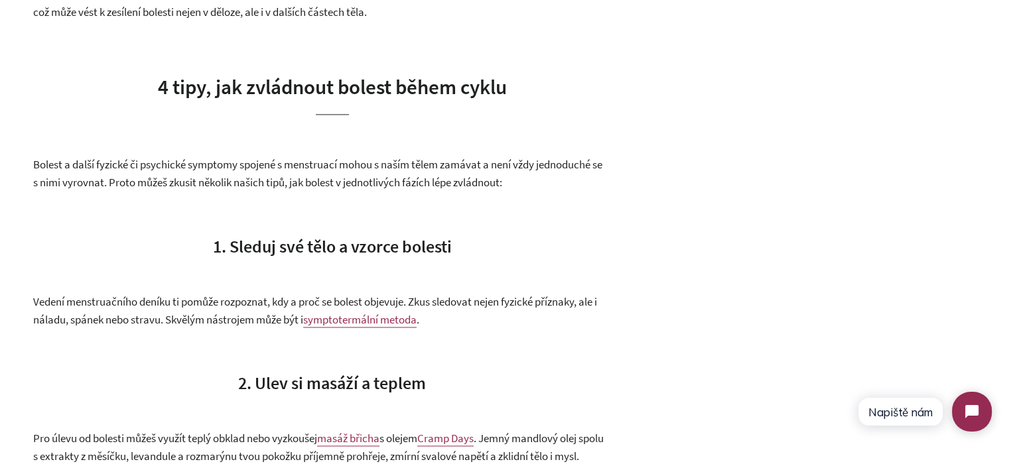
scroll to position [1809, 0]
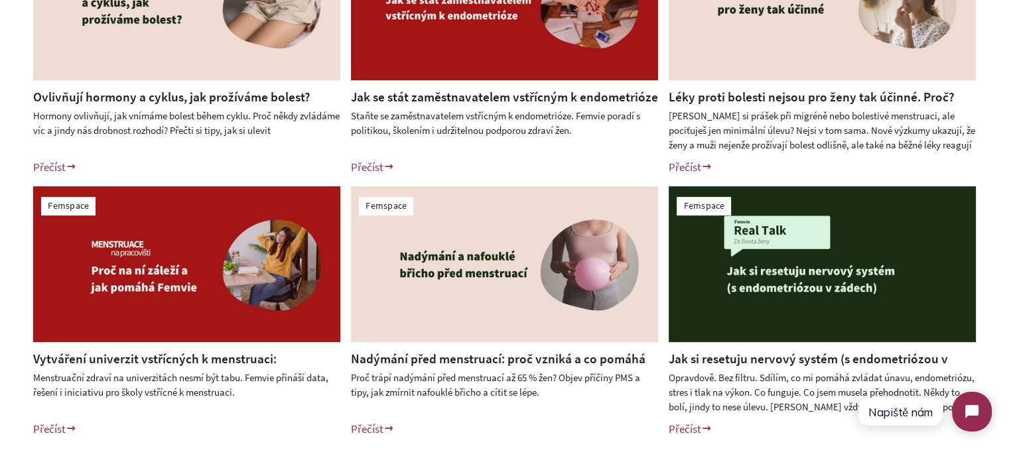
scroll to position [597, 0]
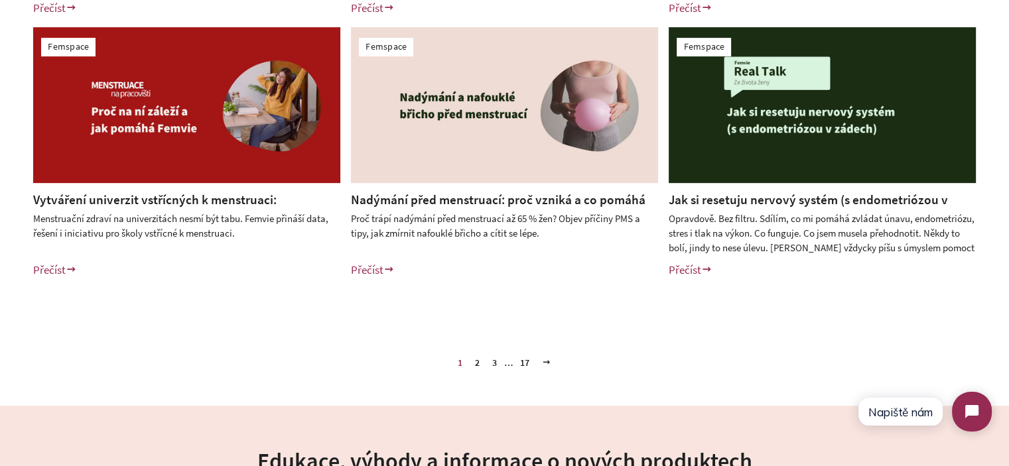
click at [430, 204] on link "Nadýmání před menstruací: proč vzniká a co pomáhá při PMS" at bounding box center [498, 209] width 295 height 34
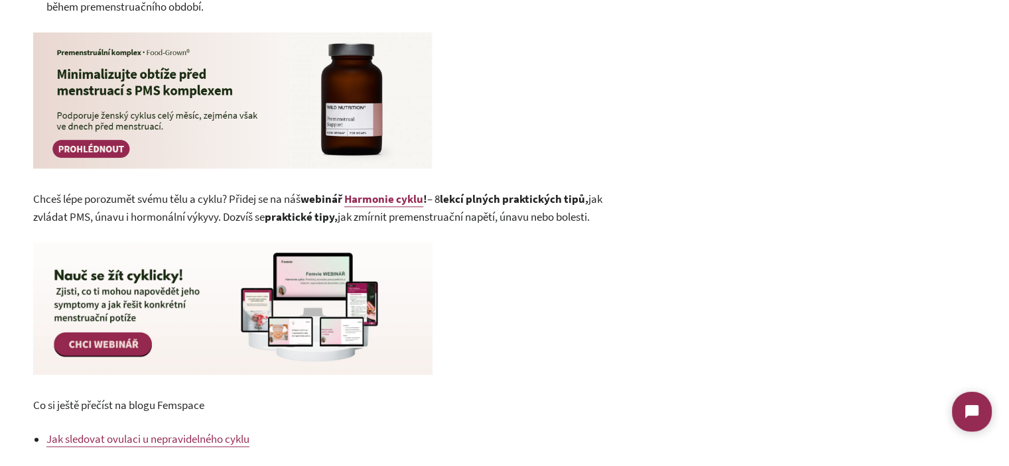
scroll to position [1828, 0]
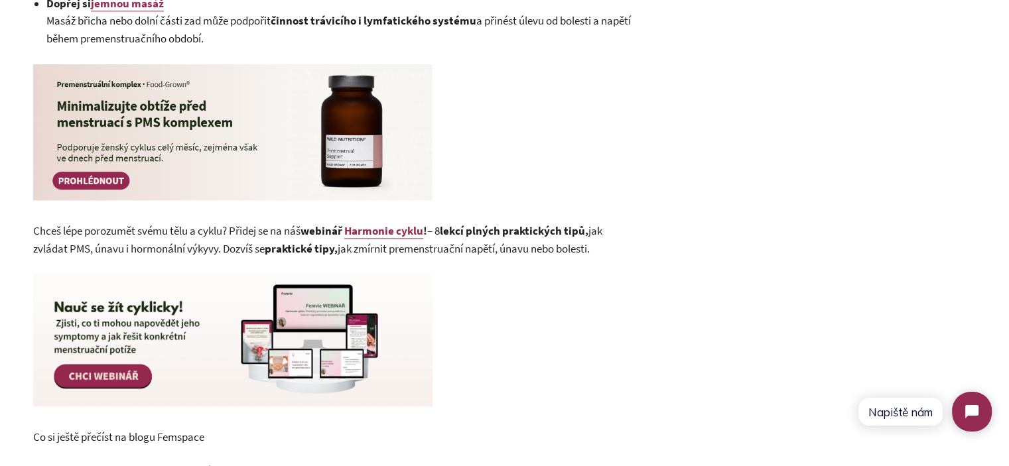
click at [64, 246] on span "Chceš lépe porozumět svému tělu a cyklu? Přidej se na náš webinář Harmonie cykl…" at bounding box center [317, 240] width 569 height 33
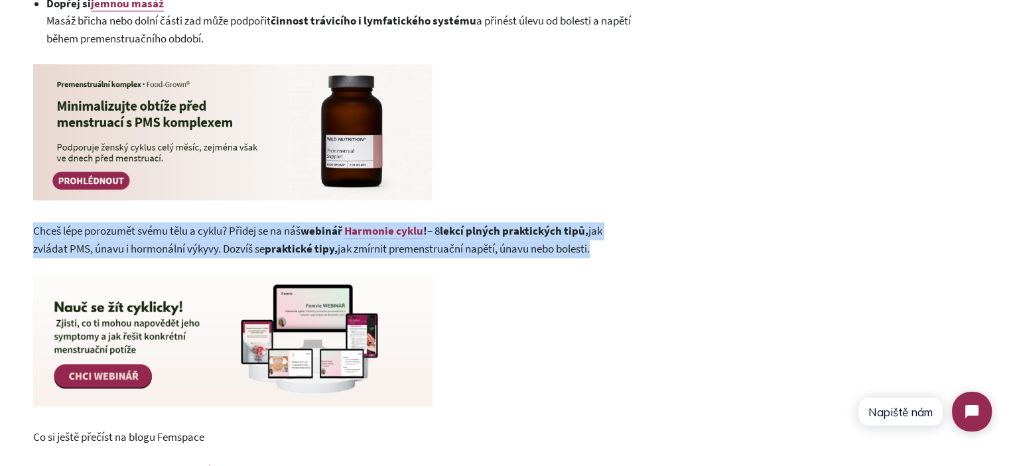
click at [64, 246] on span "Chceš lépe porozumět svému tělu a cyklu? Přidej se na náš webinář Harmonie cykl…" at bounding box center [317, 240] width 569 height 33
copy div "Chceš lépe porozumět svému tělu a cyklu? Přidej se na náš webinář Harmonie cykl…"
drag, startPoint x: 379, startPoint y: 226, endPoint x: 458, endPoint y: 242, distance: 79.9
click at [463, 238] on strong "lekcí plných praktických tipů," at bounding box center [514, 231] width 149 height 15
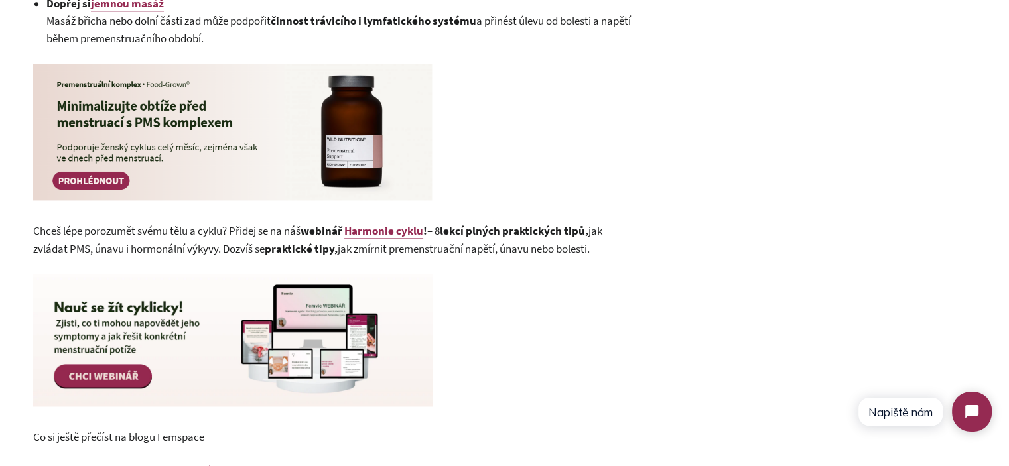
click at [446, 249] on span "Chceš lépe porozumět svému tělu a cyklu? Přidej se na náš webinář Harmonie cykl…" at bounding box center [317, 240] width 569 height 33
click at [441, 249] on span "Chceš lépe porozumět svému tělu a cyklu? Přidej se na náš webinář Harmonie cykl…" at bounding box center [317, 240] width 569 height 33
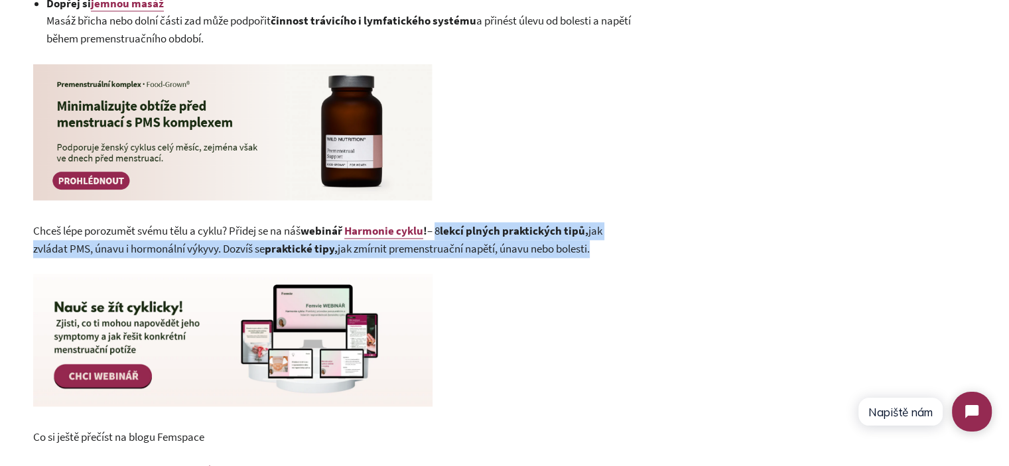
drag, startPoint x: 441, startPoint y: 249, endPoint x: 608, endPoint y: 265, distance: 167.3
click at [608, 257] on p "Chceš lépe porozumět svému tělu a cyklu? Přidej se na náš webinář Harmonie cykl…" at bounding box center [332, 239] width 598 height 35
copy div "8 lekcí plných praktických tipů, jak zvládat PMS, únavu i hormonální výkyvy. D …"
click at [477, 238] on strong "lekcí plných praktických tipů," at bounding box center [514, 231] width 149 height 15
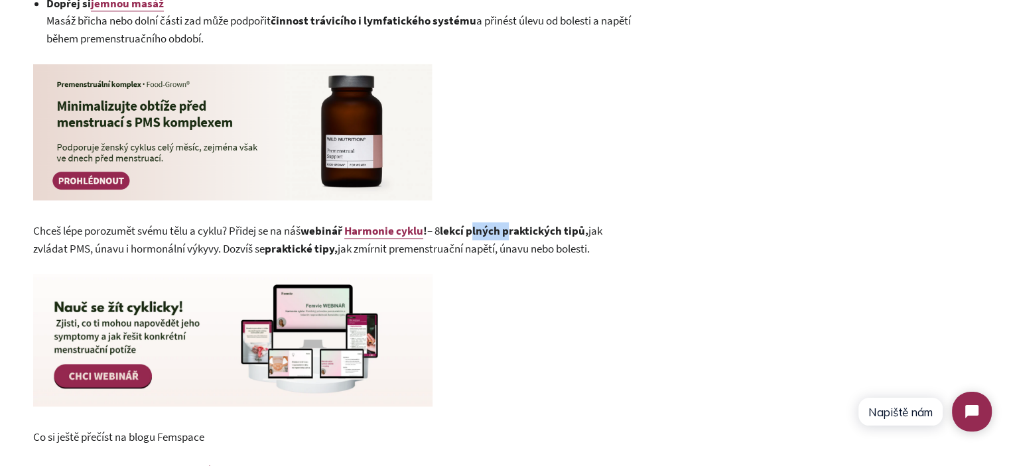
click at [477, 238] on strong "lekcí plných praktických tipů," at bounding box center [514, 231] width 149 height 15
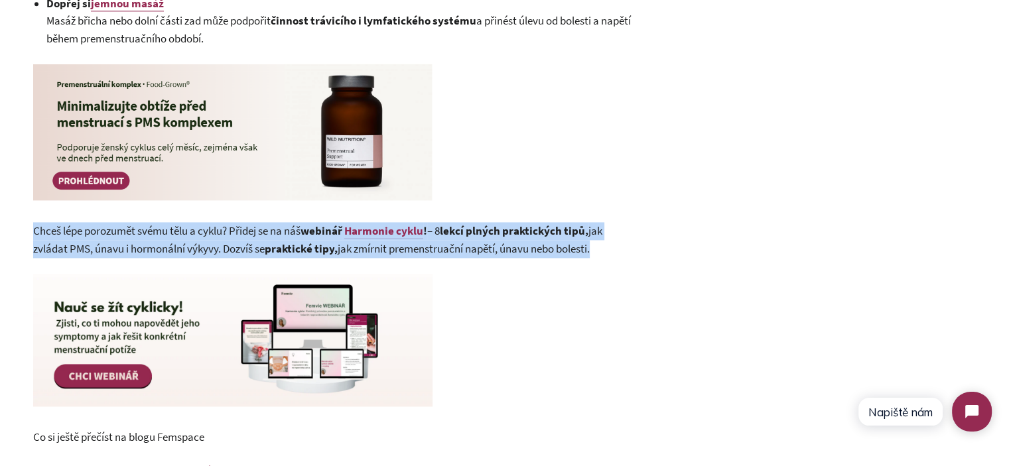
click at [477, 238] on strong "lekcí plných praktických tipů," at bounding box center [514, 231] width 149 height 15
click at [483, 238] on strong "lekcí plných praktických tipů," at bounding box center [514, 231] width 149 height 15
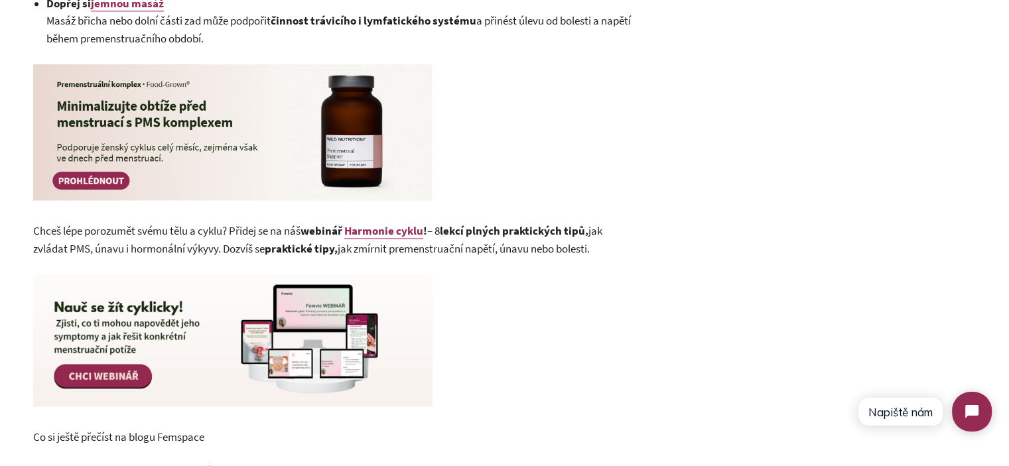
drag, startPoint x: 443, startPoint y: 248, endPoint x: 609, endPoint y: 267, distance: 166.9
click at [609, 257] on p "Chceš lépe porozumět svému tělu a cyklu? Přidej se na náš webinář Harmonie cykl…" at bounding box center [332, 239] width 598 height 35
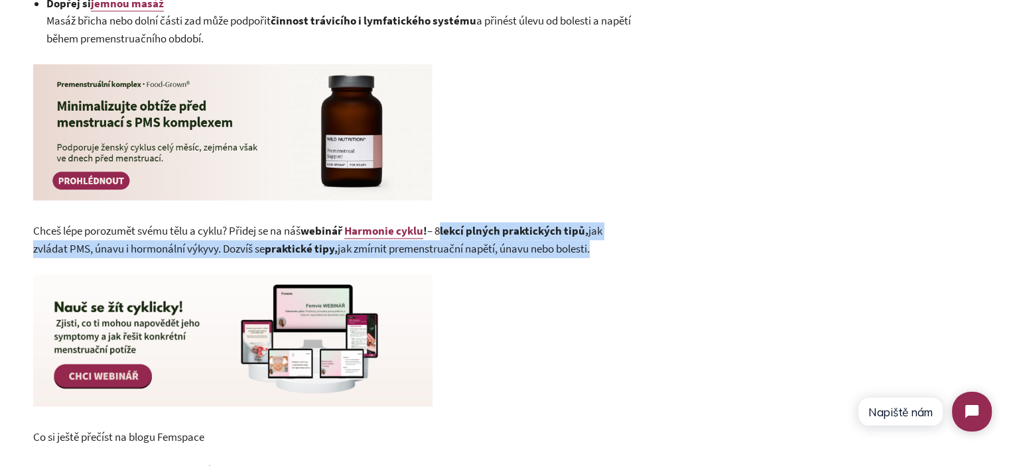
drag, startPoint x: 604, startPoint y: 266, endPoint x: 445, endPoint y: 249, distance: 160.1
click at [445, 249] on p "Chceš lépe porozumět svému tělu a cyklu? Přidej se na náš webinář Harmonie cykl…" at bounding box center [332, 239] width 598 height 35
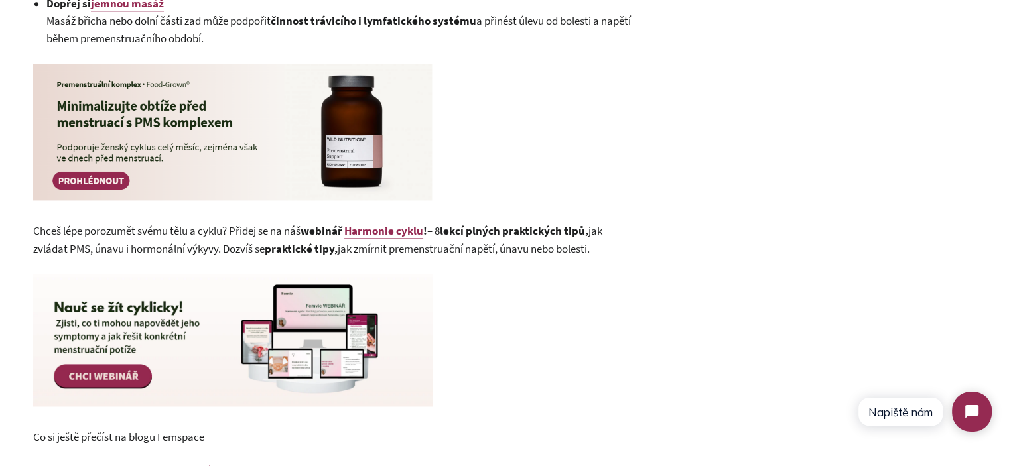
click at [444, 249] on span "Chceš lépe porozumět svému tělu a cyklu? Přidej se na náš webinář Harmonie cykl…" at bounding box center [317, 240] width 569 height 33
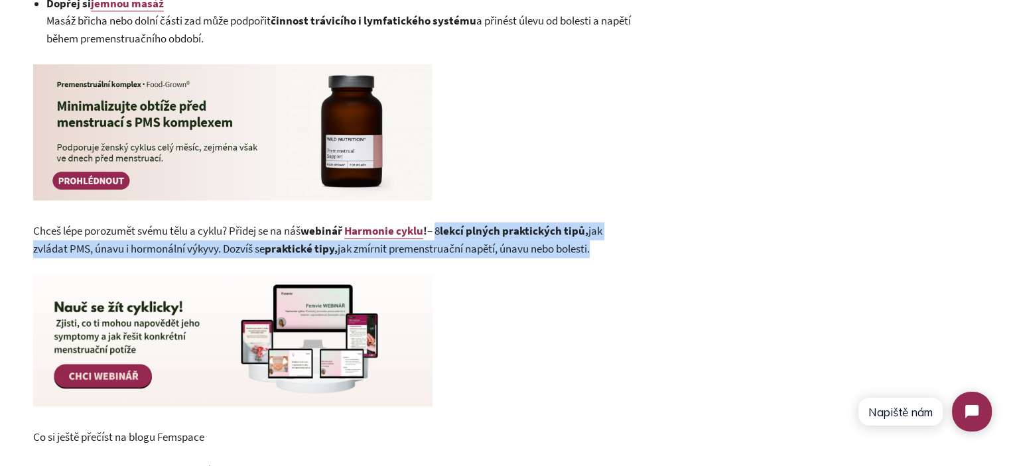
drag, startPoint x: 444, startPoint y: 249, endPoint x: 622, endPoint y: 273, distance: 179.9
click at [618, 257] on p "Chceš lépe porozumět svému tělu a cyklu? Přidej se na náš webinář Harmonie cykl…" at bounding box center [332, 239] width 598 height 35
click at [623, 257] on p "Chceš lépe porozumět svému tělu a cyklu? Přidej se na náš webinář Harmonie cykl…" at bounding box center [332, 239] width 598 height 35
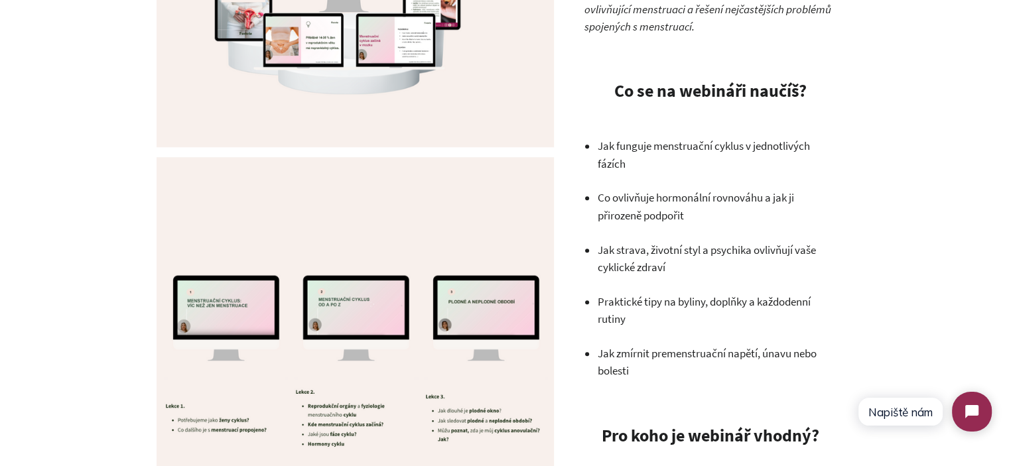
scroll to position [1061, 0]
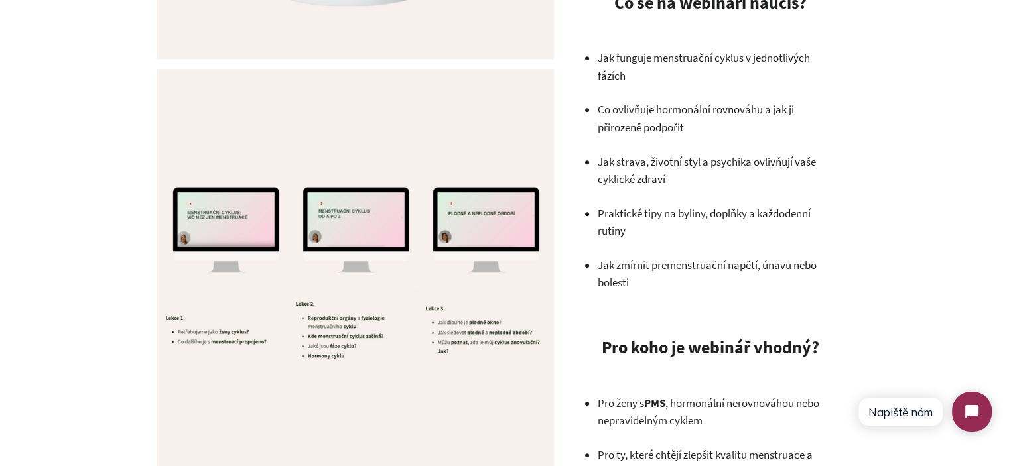
click at [662, 121] on p "Co ovlivňuje hormonální rovnováhu a jak ji přirozeně podpořit" at bounding box center [716, 118] width 239 height 35
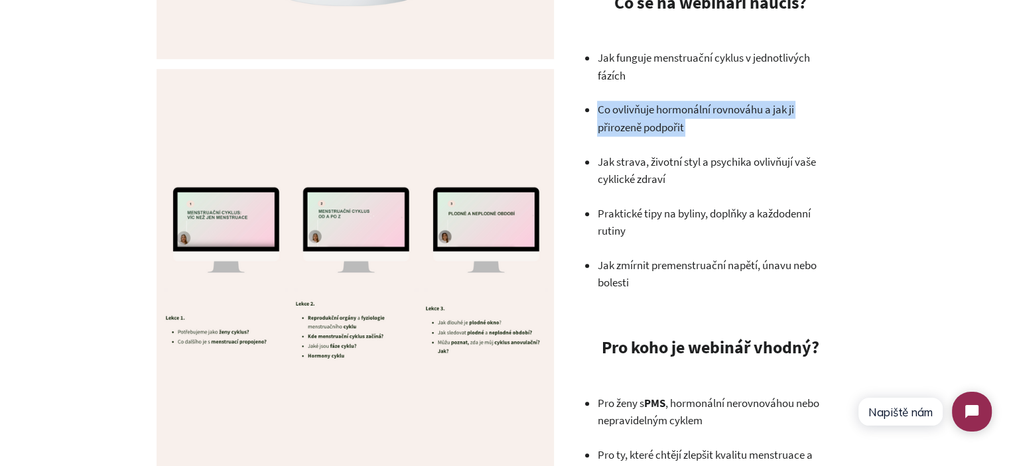
drag, startPoint x: 662, startPoint y: 121, endPoint x: 675, endPoint y: 156, distance: 37.0
click at [662, 121] on p "Co ovlivňuje hormonální rovnováhu a jak ji přirozeně podpořit" at bounding box center [716, 118] width 239 height 35
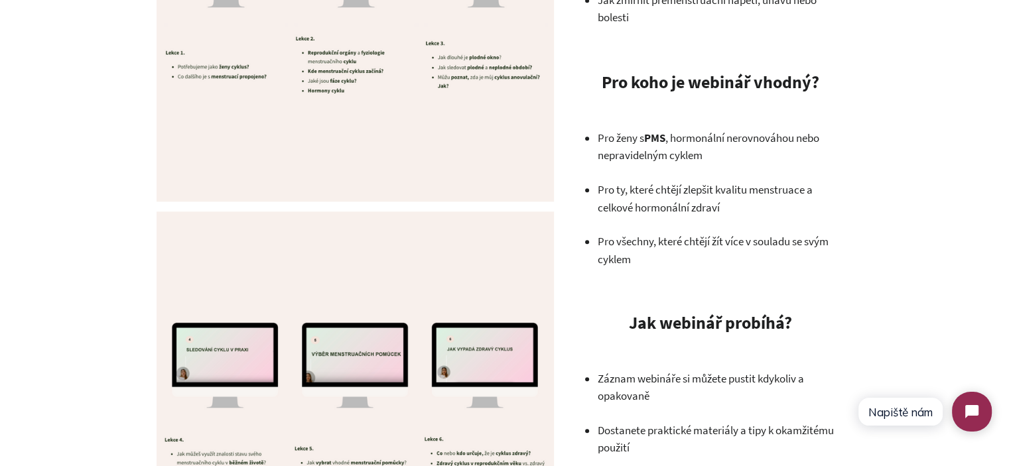
click at [675, 151] on p "Pro ženy s PMS , hormonální nerovnováhou nebo nepravidelným cyklem" at bounding box center [716, 146] width 239 height 35
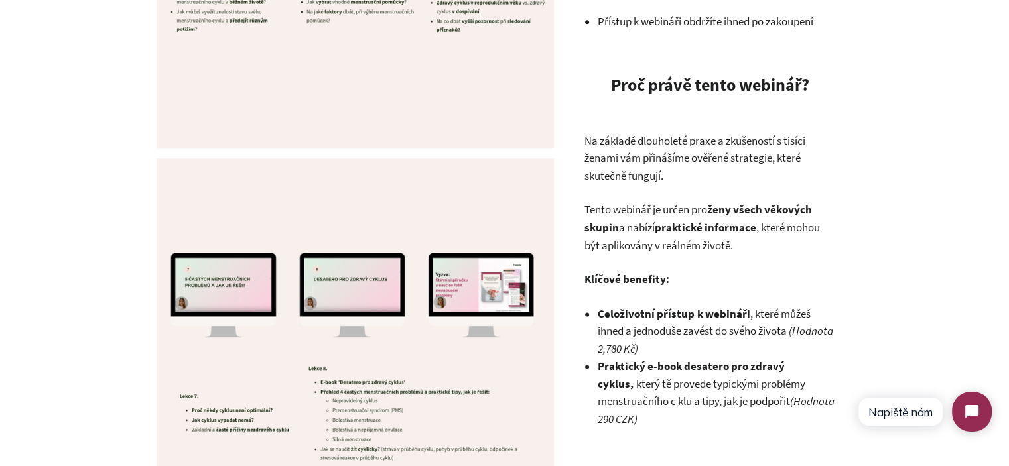
scroll to position [1791, 0]
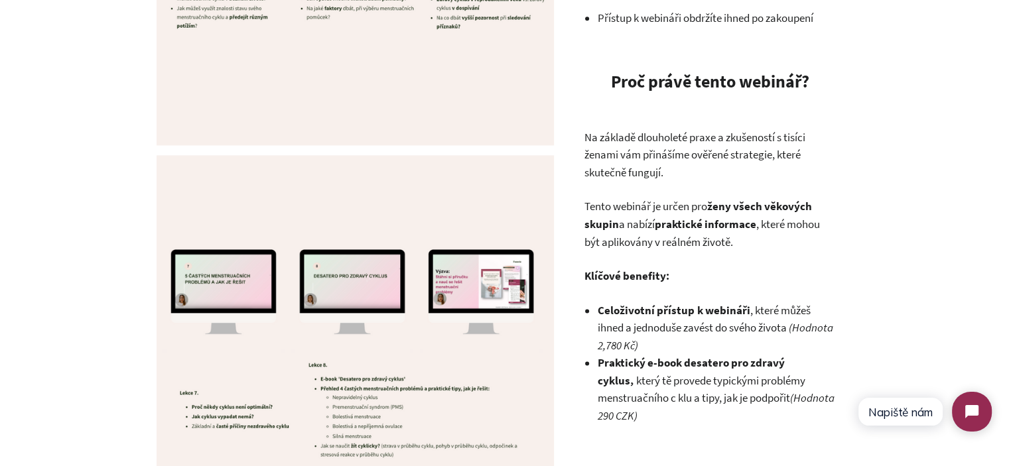
click at [649, 161] on p "Na základě dlouholeté praxe a zkušeností s tisíci ženami vám přinášíme ověřené …" at bounding box center [710, 155] width 252 height 53
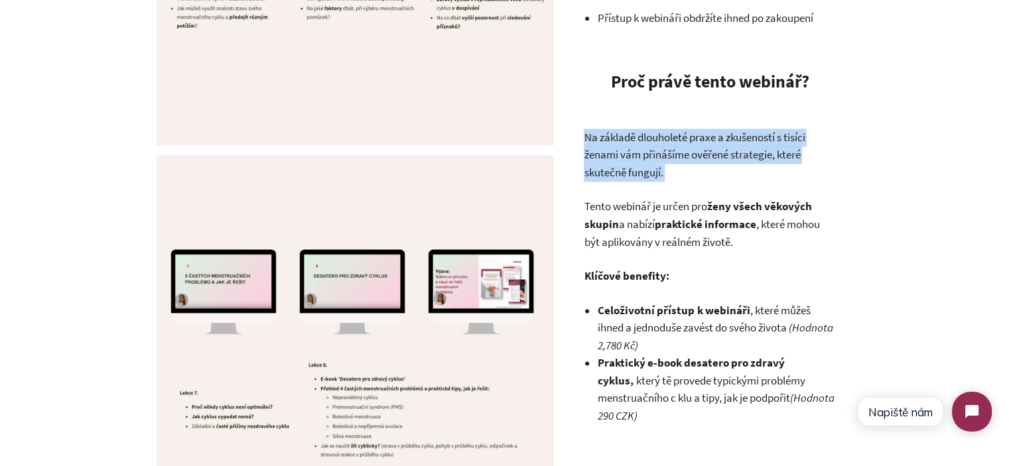
click at [649, 161] on p "Na základě dlouholeté praxe a zkušeností s tisíci ženami vám přinášíme ověřené …" at bounding box center [710, 155] width 252 height 53
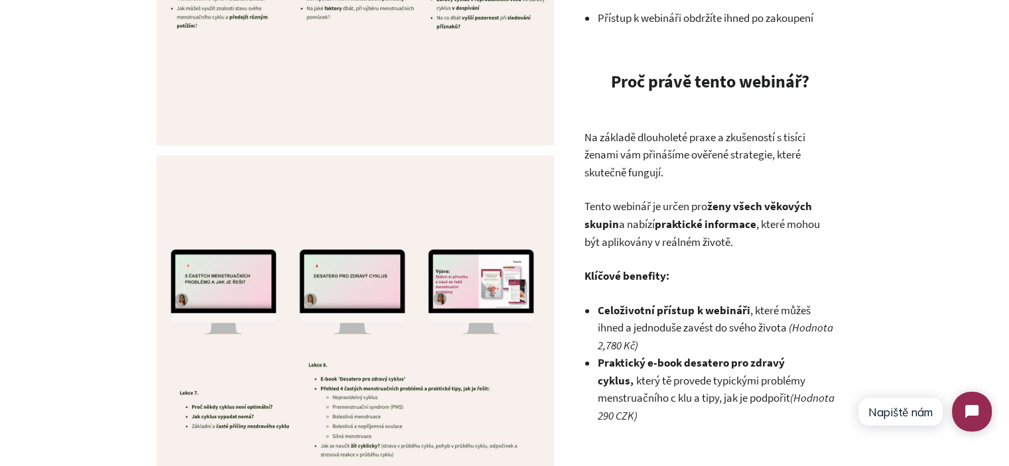
click at [809, 271] on p "Klíčové benefity:" at bounding box center [710, 276] width 252 height 18
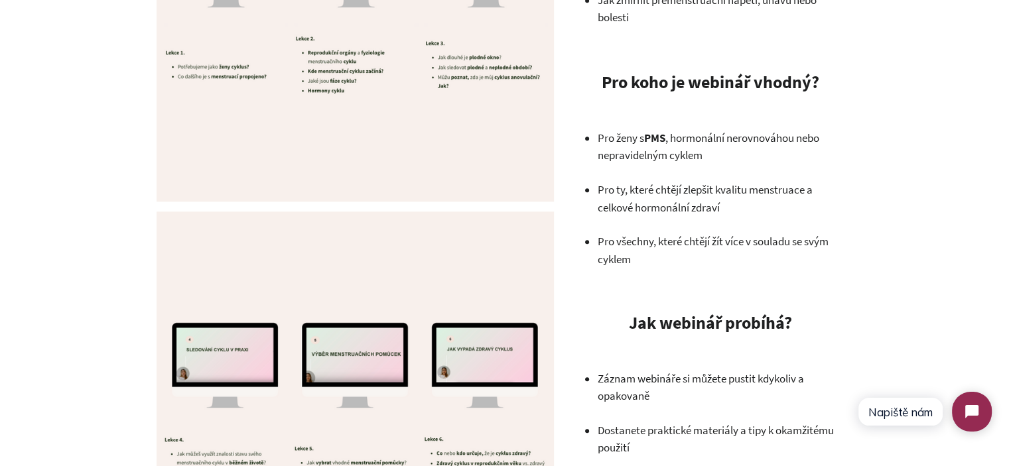
scroll to position [995, 0]
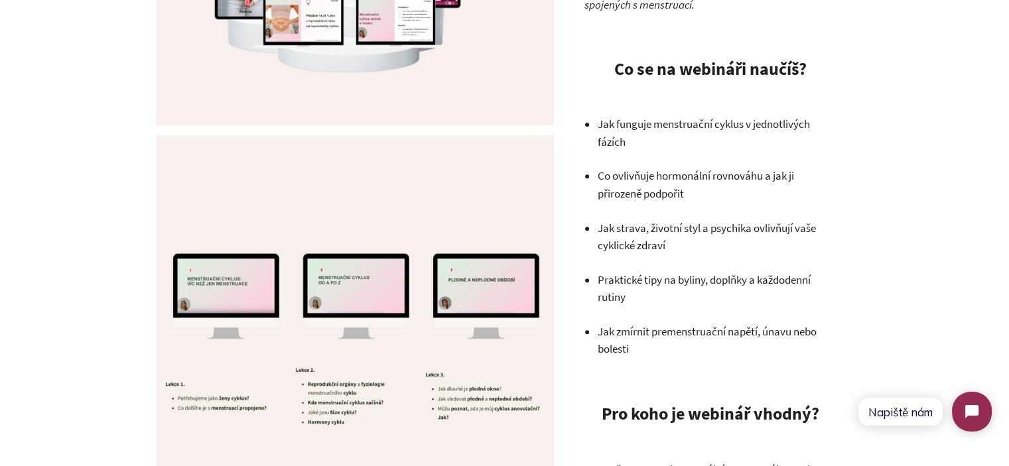
click at [651, 188] on p "Co ovlivňuje hormonální rovnováhu a jak ji přirozeně podpořit" at bounding box center [716, 184] width 239 height 35
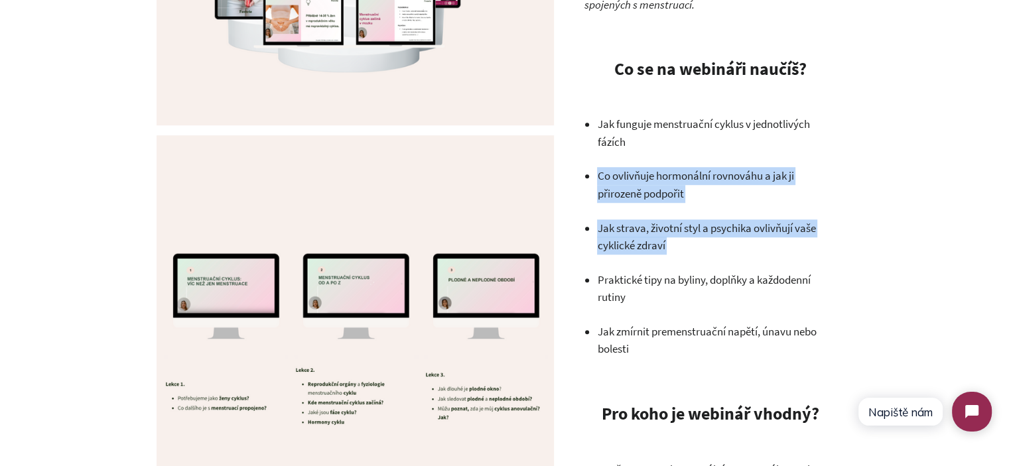
drag, startPoint x: 651, startPoint y: 188, endPoint x: 657, endPoint y: 247, distance: 59.3
click at [657, 247] on ul "Jak funguje menstruační cyklus v jednotlivých fázích Co ovlivňuje hormonální ro…" at bounding box center [716, 236] width 239 height 243
click at [657, 248] on p "Jak strava, životní styl a psychika ovlivňují vaše cyklické zdraví" at bounding box center [716, 237] width 239 height 35
drag, startPoint x: 657, startPoint y: 248, endPoint x: 611, endPoint y: 155, distance: 103.5
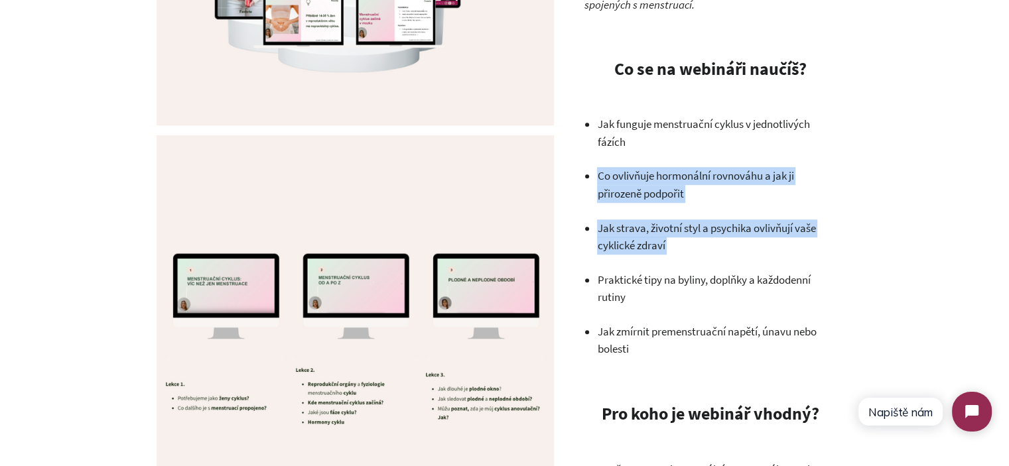
click at [612, 156] on ul "Jak funguje menstruační cyklus v jednotlivých fázích Co ovlivňuje hormonální ro…" at bounding box center [716, 236] width 239 height 243
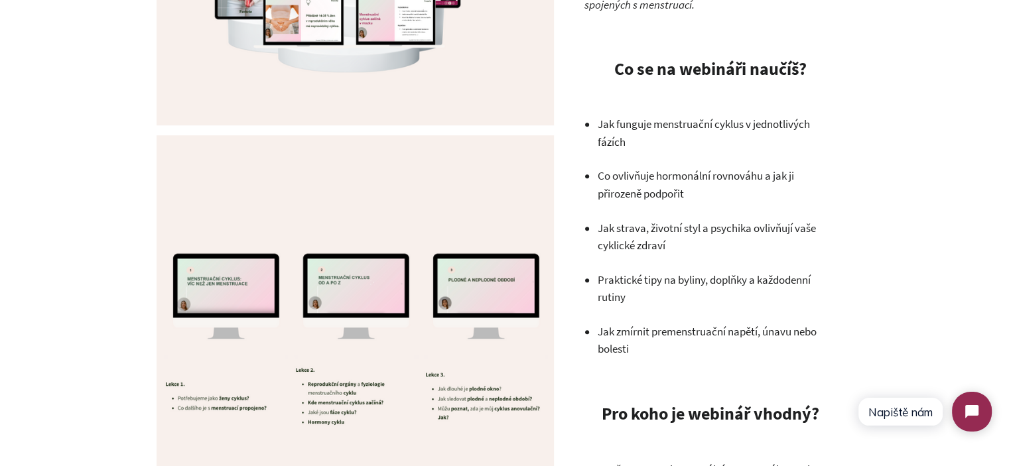
click at [611, 155] on ul "Jak funguje menstruační cyklus v jednotlivých fázích Co ovlivňuje hormonální ro…" at bounding box center [716, 236] width 239 height 243
click at [625, 137] on p "Jak funguje menstruační cyklus v jednotlivých fázích" at bounding box center [716, 132] width 239 height 35
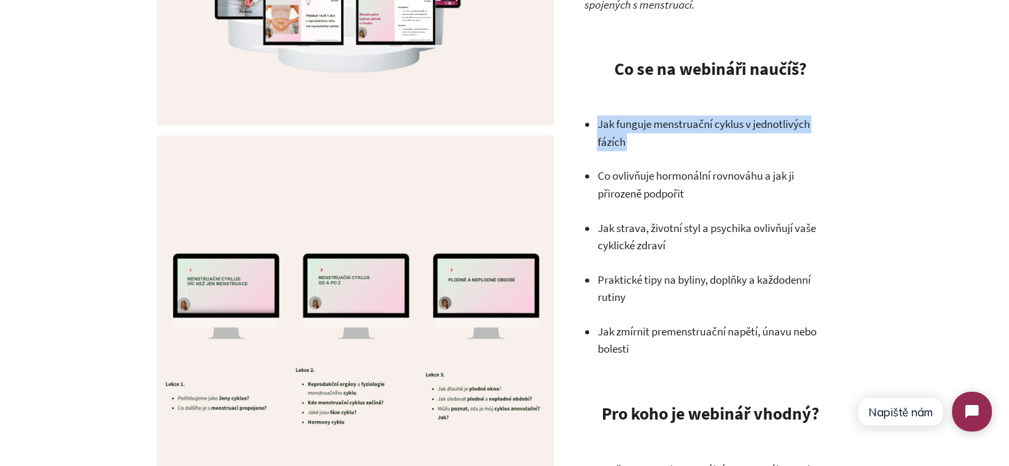
click at [625, 137] on p "Jak funguje menstruační cyklus v jednotlivých fázích" at bounding box center [716, 132] width 239 height 35
click at [608, 146] on p "Jak funguje menstruační cyklus v jednotlivých fázích" at bounding box center [716, 132] width 239 height 35
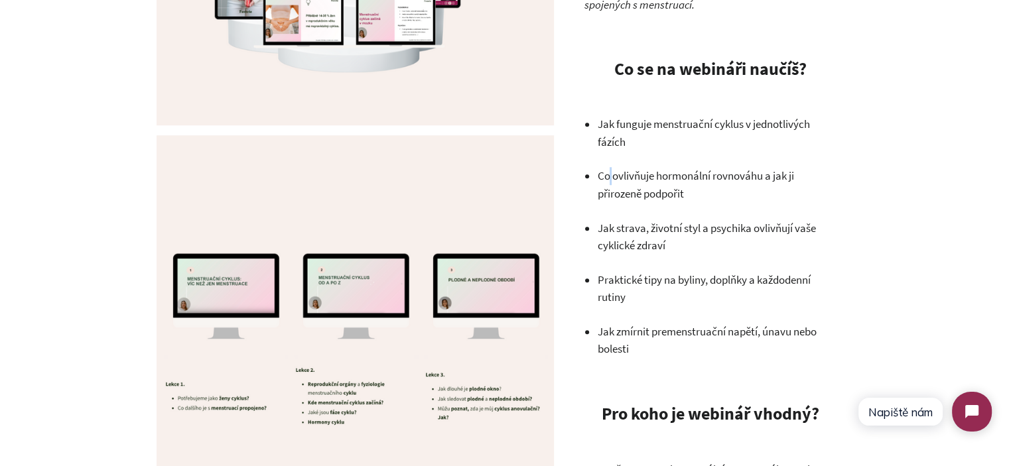
click at [611, 170] on p "Co ovlivňuje hormonální rovnováhu a jak ji přirozeně podpořit" at bounding box center [716, 184] width 239 height 35
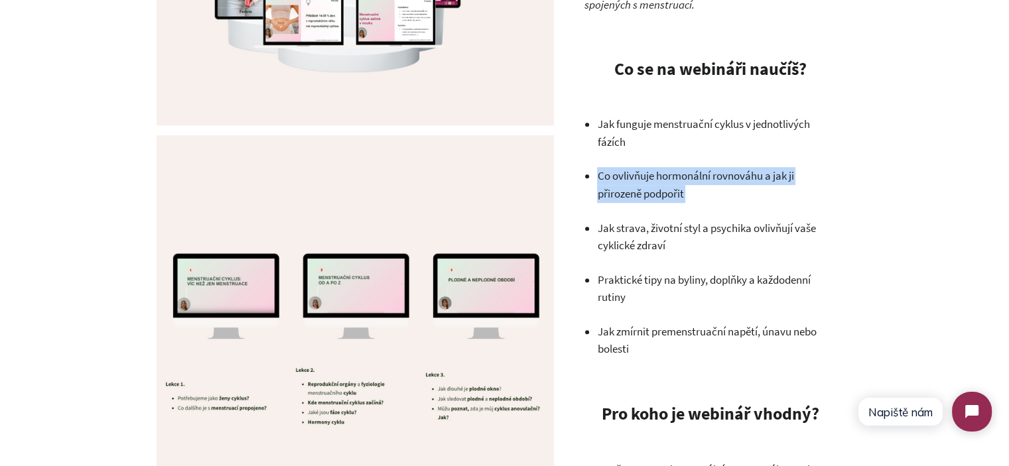
click at [611, 170] on p "Co ovlivňuje hormonální rovnováhu a jak ji přirozeně podpořit" at bounding box center [716, 184] width 239 height 35
click at [629, 184] on p "Co ovlivňuje hormonální rovnováhu a jak ji přirozeně podpořit" at bounding box center [716, 184] width 239 height 35
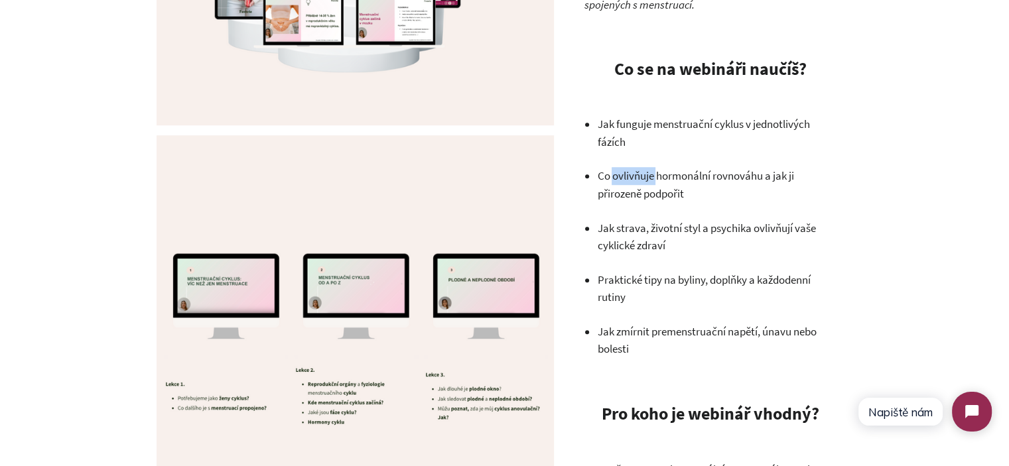
click at [629, 184] on p "Co ovlivňuje hormonální rovnováhu a jak ji přirozeně podpořit" at bounding box center [716, 184] width 239 height 35
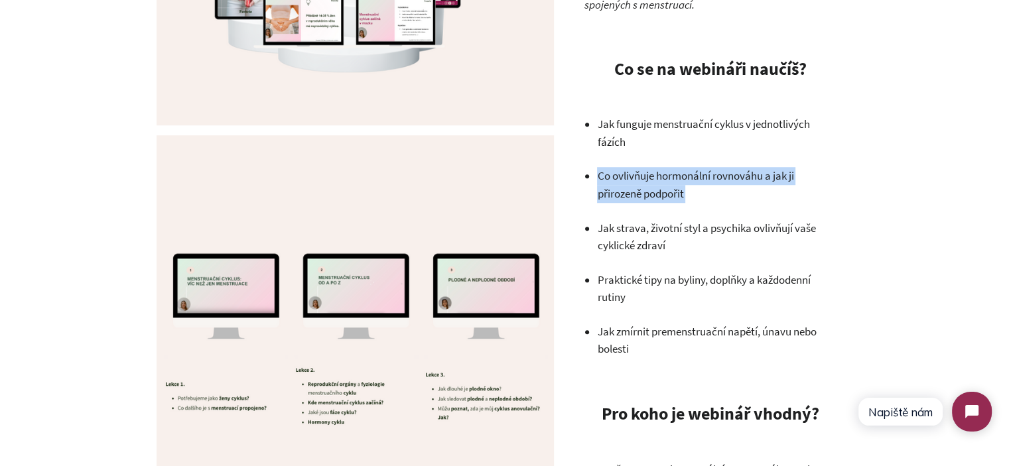
click at [629, 184] on p "Co ovlivňuje hormonální rovnováhu a jak ji přirozeně podpořit" at bounding box center [716, 184] width 239 height 35
click at [709, 206] on ul "Jak funguje menstruační cyklus v jednotlivých fázích Co ovlivňuje hormonální ro…" at bounding box center [716, 236] width 239 height 243
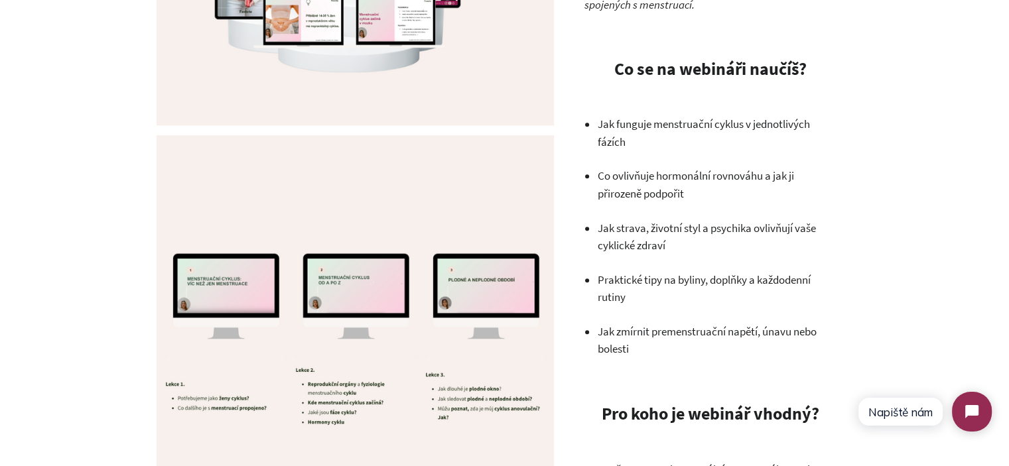
click at [663, 238] on p "Jak strava, životní styl a psychika ovlivňují vaše cyklické zdraví" at bounding box center [716, 237] width 239 height 35
click at [633, 182] on p "Co ovlivňuje hormonální rovnováhu a jak ji přirozeně podpořit" at bounding box center [716, 184] width 239 height 35
click at [634, 247] on p "Jak strava, životní styl a psychika ovlivňují vaše cyklické zdraví" at bounding box center [716, 237] width 239 height 35
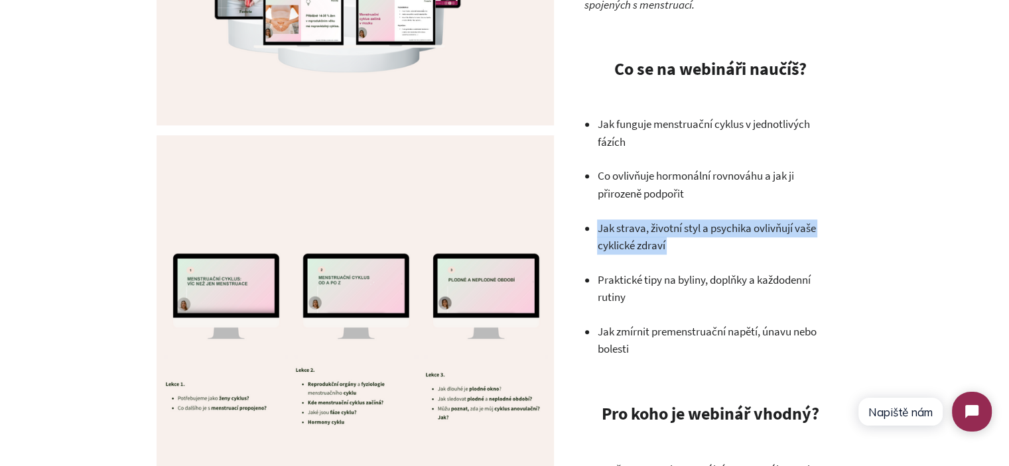
click at [634, 247] on p "Jak strava, životní styl a psychika ovlivňují vaše cyklické zdraví" at bounding box center [716, 237] width 239 height 35
click at [672, 253] on p "Jak strava, životní styl a psychika ovlivňují vaše cyklické zdraví" at bounding box center [716, 237] width 239 height 35
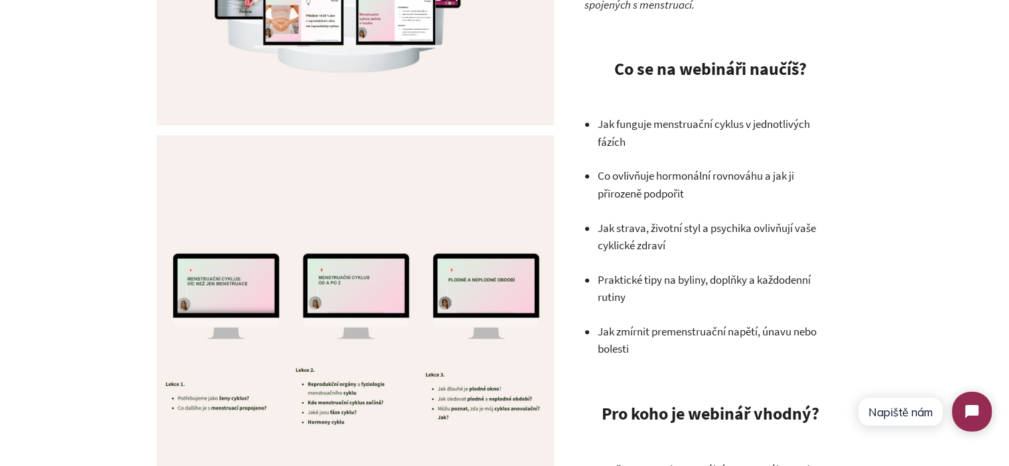
click at [597, 177] on p "Co ovlivňuje hormonální rovnováhu a jak ji přirozeně podpořit" at bounding box center [716, 184] width 239 height 35
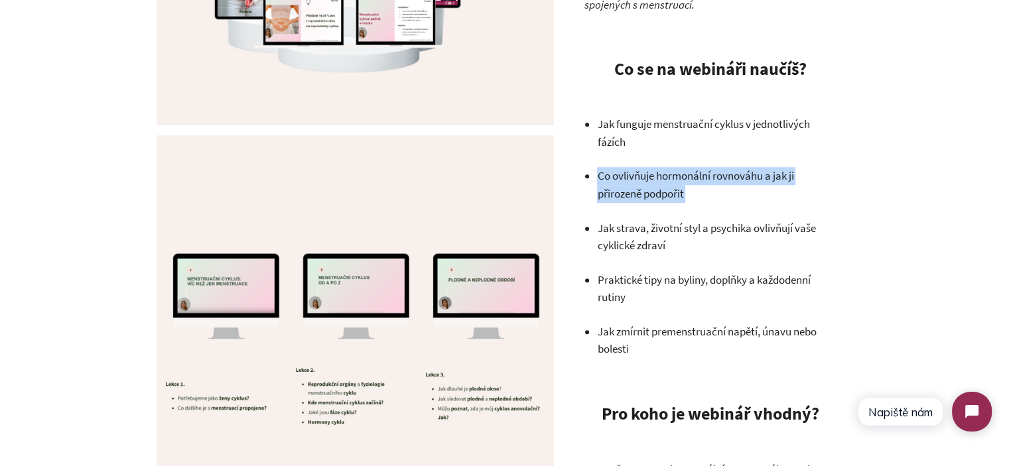
click at [597, 177] on p "Co ovlivňuje hormonální rovnováhu a jak ji přirozeně podpořit" at bounding box center [716, 184] width 239 height 35
copy ul "Co ovlivňuje hormonální rovnováhu a jak ji přirozeně podpořit"
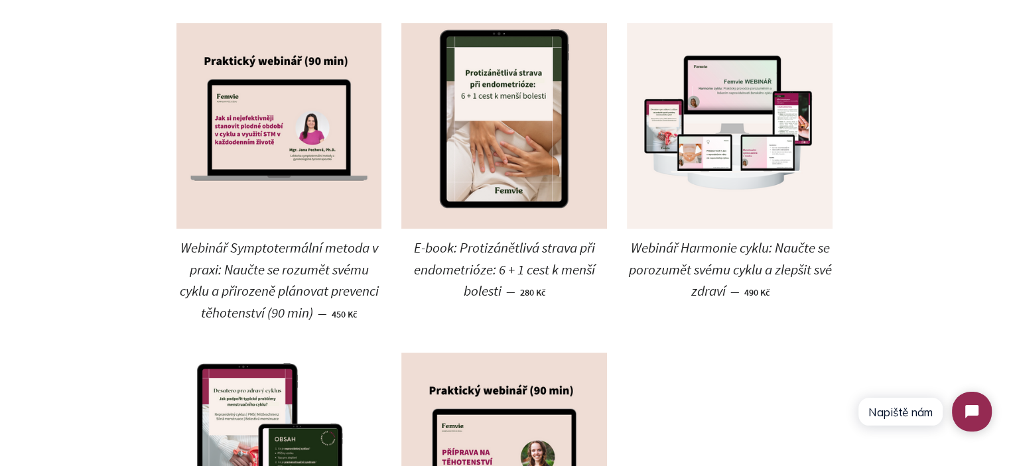
scroll to position [265, 0]
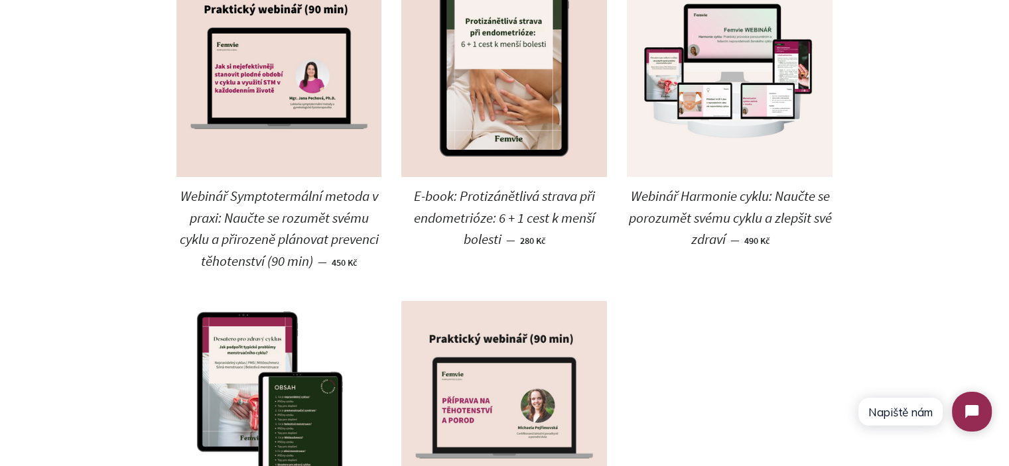
click at [506, 332] on img at bounding box center [504, 404] width 206 height 206
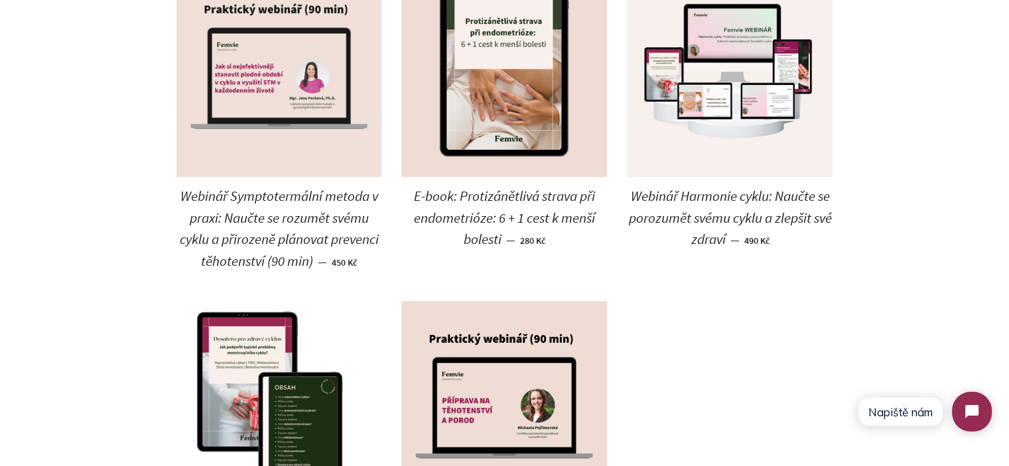
click at [300, 127] on img at bounding box center [279, 74] width 206 height 206
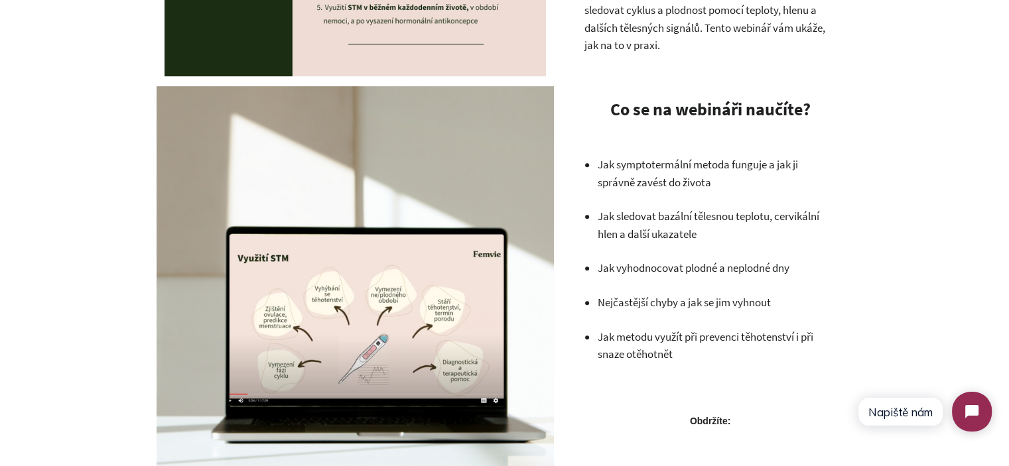
scroll to position [663, 0]
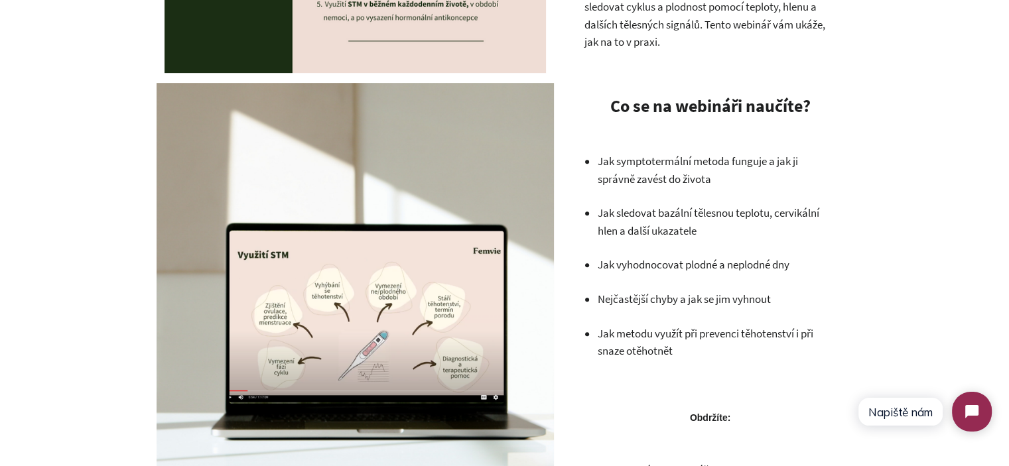
click at [664, 169] on p "Jak symptotermální metoda funguje a jak ji správně zavést do života" at bounding box center [716, 170] width 239 height 35
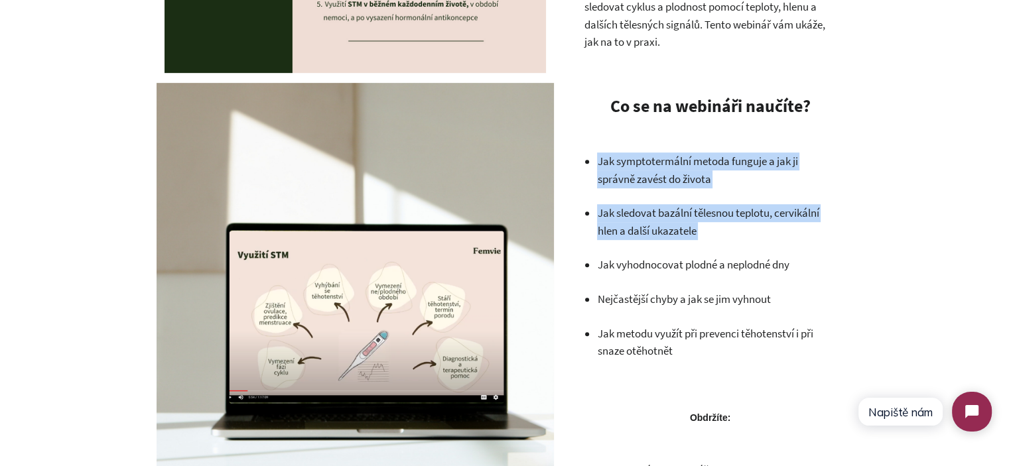
drag, startPoint x: 664, startPoint y: 169, endPoint x: 677, endPoint y: 213, distance: 45.6
click at [677, 213] on ul "Jak symptotermální metoda funguje a jak ji správně zavést do života Jak sledova…" at bounding box center [716, 257] width 239 height 208
click at [677, 214] on p "Jak sledovat bazální tělesnou teplotu, cervikální hlen a další ukazatele" at bounding box center [716, 221] width 239 height 35
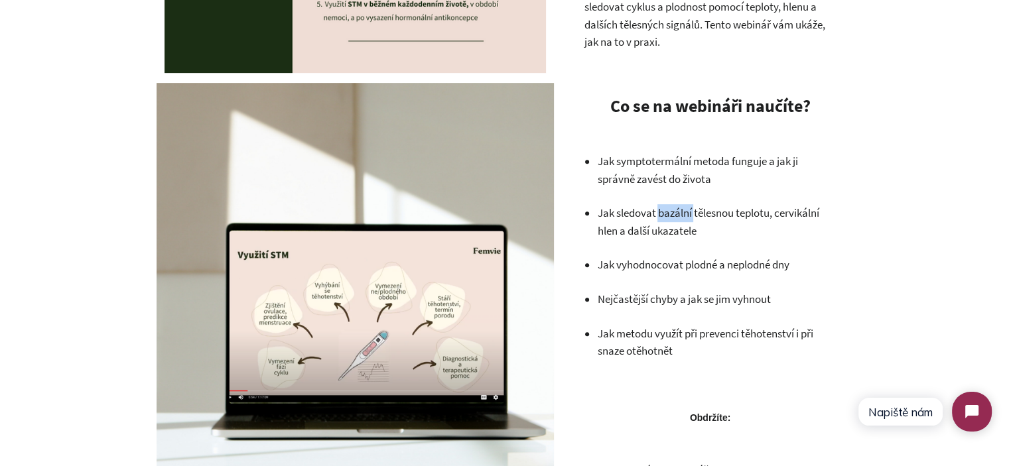
click at [677, 214] on p "Jak sledovat bazální tělesnou teplotu, cervikální hlen a další ukazatele" at bounding box center [716, 221] width 239 height 35
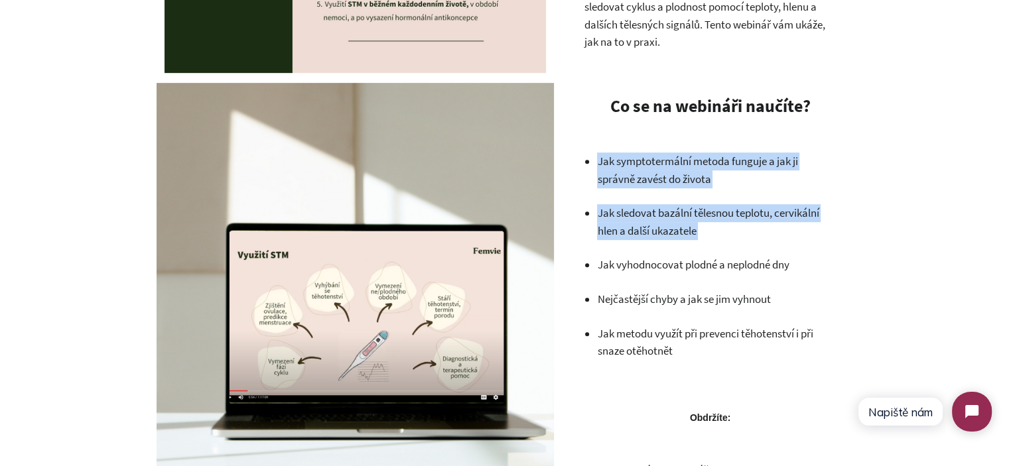
drag, startPoint x: 677, startPoint y: 214, endPoint x: 662, endPoint y: 168, distance: 48.2
click at [663, 168] on ul "Jak symptotermální metoda funguje a jak ji správně zavést do života Jak sledova…" at bounding box center [716, 257] width 239 height 208
click at [661, 167] on p "Jak symptotermální metoda funguje a jak ji správně zavést do života" at bounding box center [716, 170] width 239 height 35
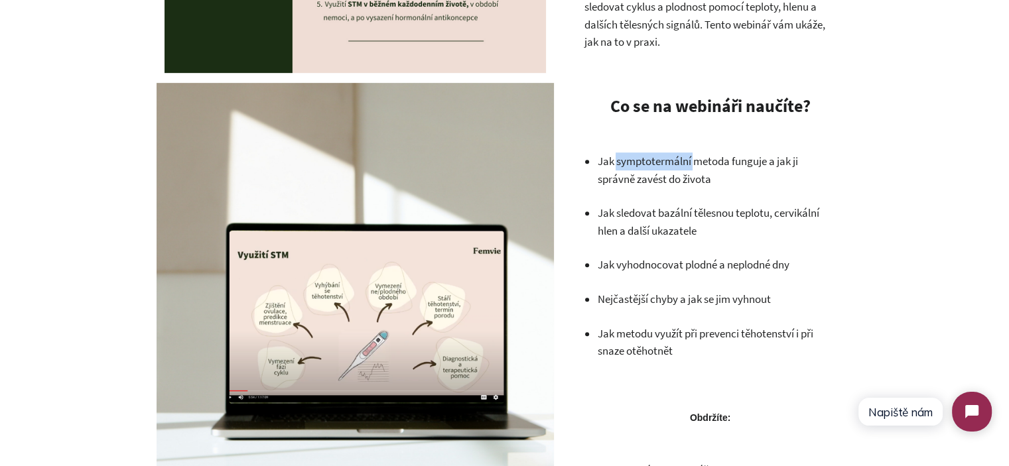
click at [661, 167] on p "Jak symptotermální metoda funguje a jak ji správně zavést do života" at bounding box center [716, 170] width 239 height 35
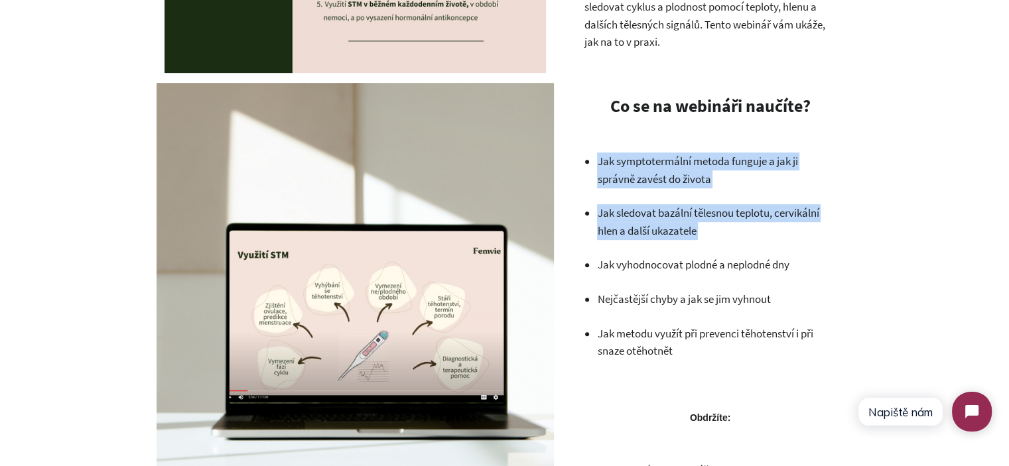
drag, startPoint x: 661, startPoint y: 167, endPoint x: 687, endPoint y: 238, distance: 75.3
click at [687, 238] on ul "Jak symptotermální metoda funguje a jak ji správně zavést do života Jak sledova…" at bounding box center [716, 257] width 239 height 208
drag, startPoint x: 719, startPoint y: 247, endPoint x: 773, endPoint y: 271, distance: 59.1
click at [720, 247] on ul "Jak symptotermální metoda funguje a jak ji správně zavést do života Jak sledova…" at bounding box center [716, 257] width 239 height 208
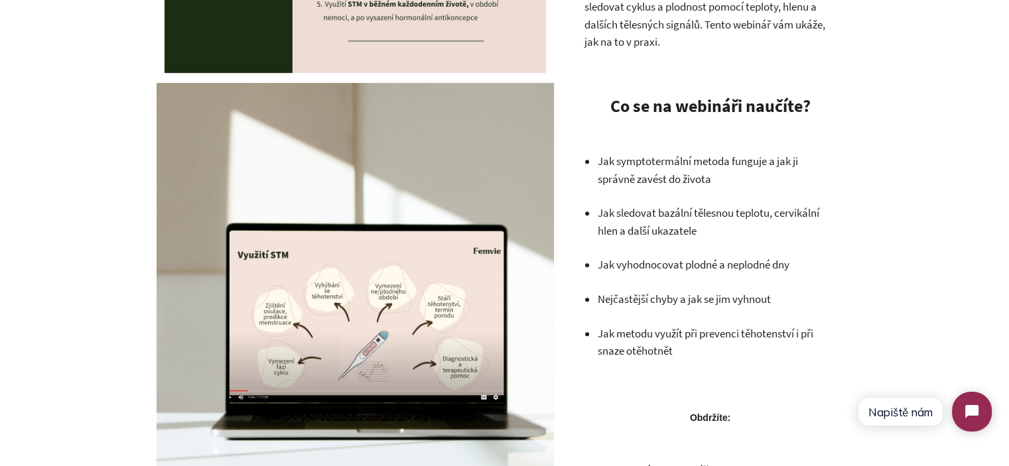
click at [744, 291] on p "Nejčastější chyby a jak se jim vyhnout" at bounding box center [716, 300] width 239 height 18
click at [634, 174] on p "Jak symptotermální metoda funguje a jak ji správně zavést do života" at bounding box center [716, 170] width 239 height 35
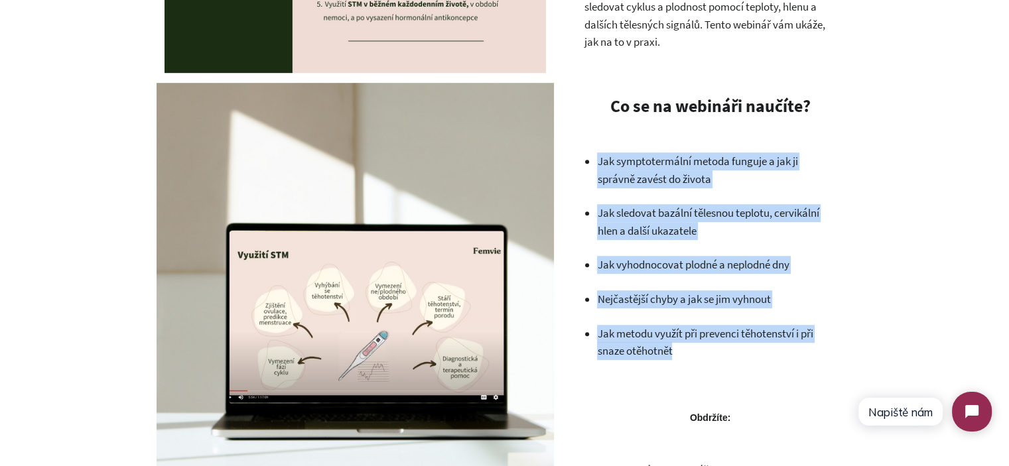
drag, startPoint x: 634, startPoint y: 174, endPoint x: 710, endPoint y: 343, distance: 184.9
click at [710, 343] on ul "Jak symptotermální metoda funguje a jak ji správně zavést do života Jak sledova…" at bounding box center [716, 257] width 239 height 208
copy div "Jak symptotermální metoda funguje a jak ji správně zavést do života Jak sledova…"
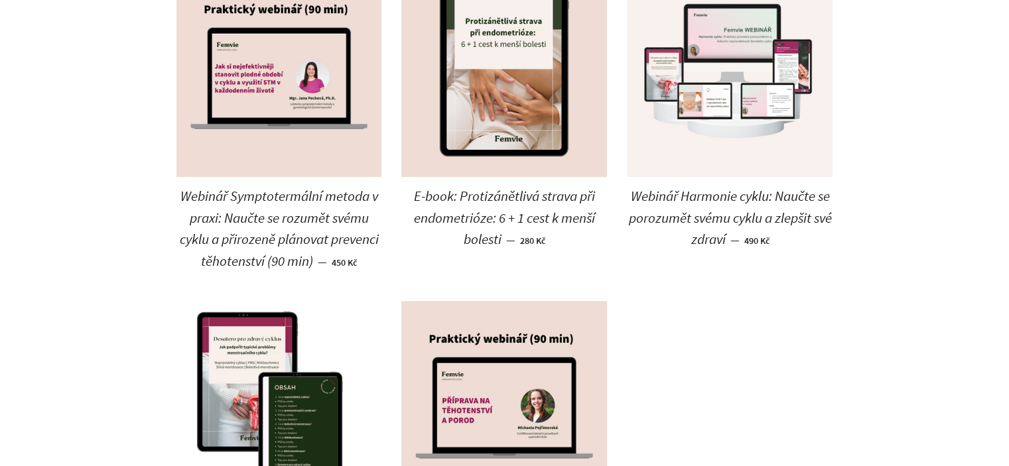
click at [708, 143] on img at bounding box center [730, 74] width 206 height 206
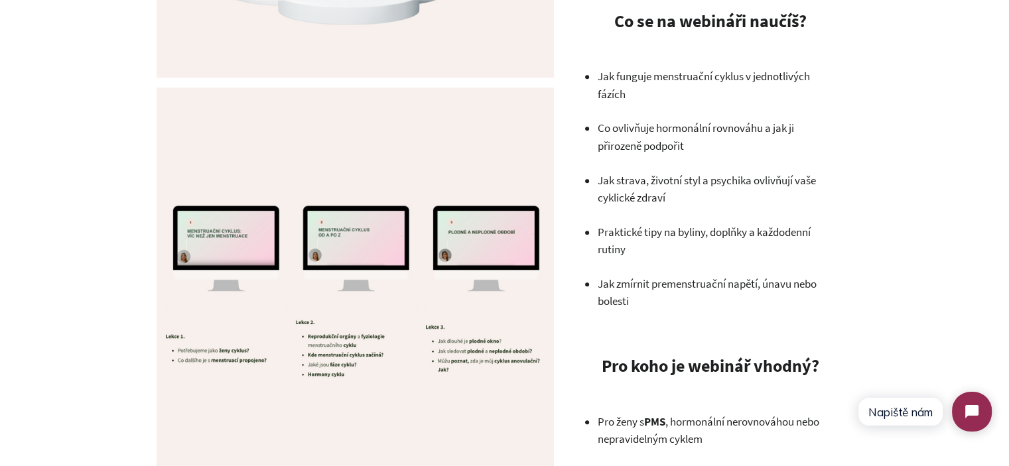
scroll to position [1061, 0]
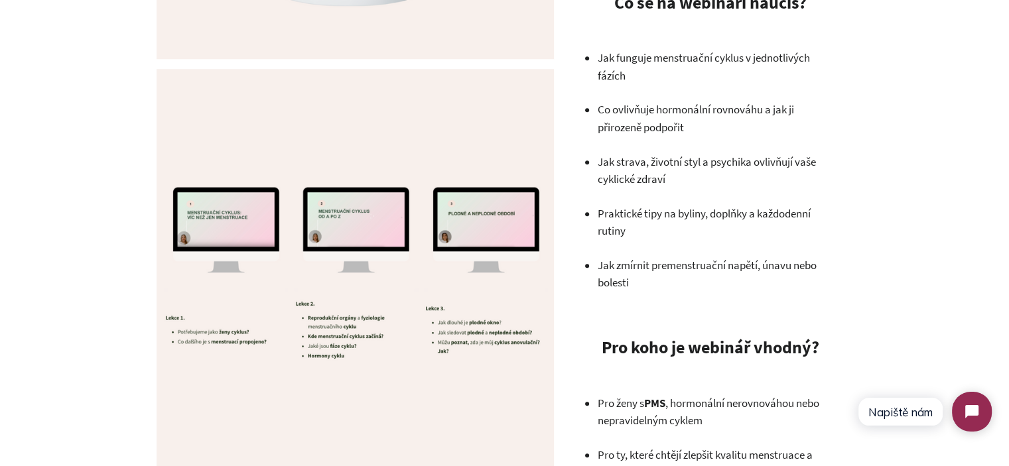
click at [614, 65] on p "Jak funguje menstruační cyklus v jednotlivých fázích" at bounding box center [716, 66] width 239 height 35
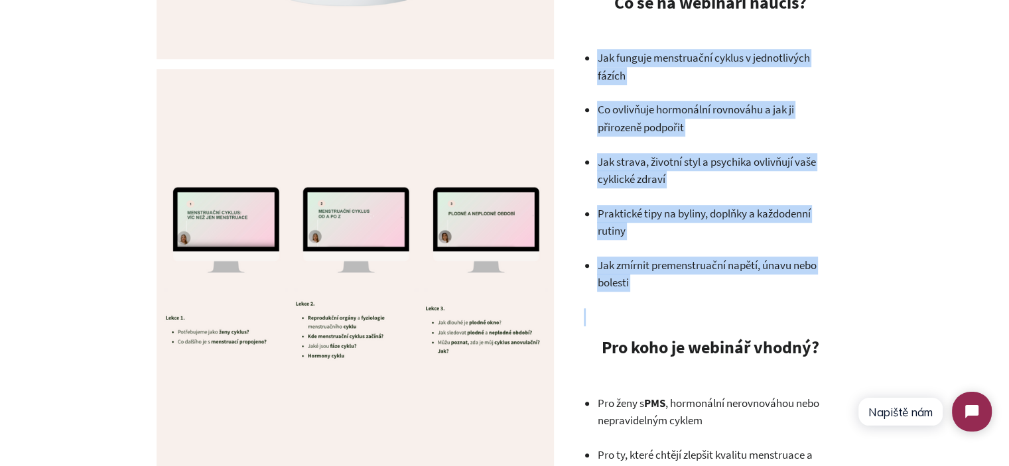
drag, startPoint x: 614, startPoint y: 65, endPoint x: 692, endPoint y: 266, distance: 215.9
click at [692, 266] on ul "Jak funguje menstruační cyklus v jednotlivých fázích Co ovlivňuje hormonální ro…" at bounding box center [716, 170] width 239 height 243
copy div "Jak funguje menstruační cyklus v jednotlivých fázích Co ovlivňuje hormonální ro…"
click at [710, 222] on p "Praktické tipy na byliny, doplňky a každodenní rutiny" at bounding box center [716, 222] width 239 height 35
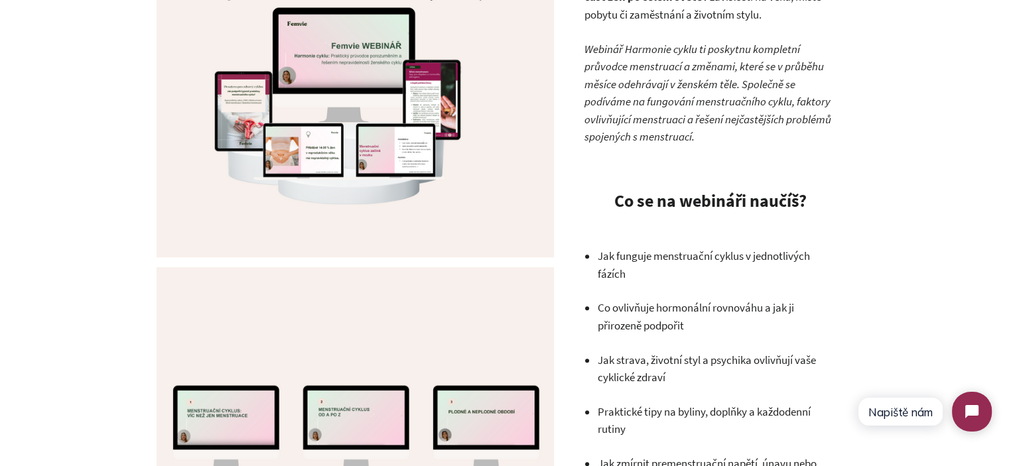
scroll to position [0, 0]
